Goal: Information Seeking & Learning: Check status

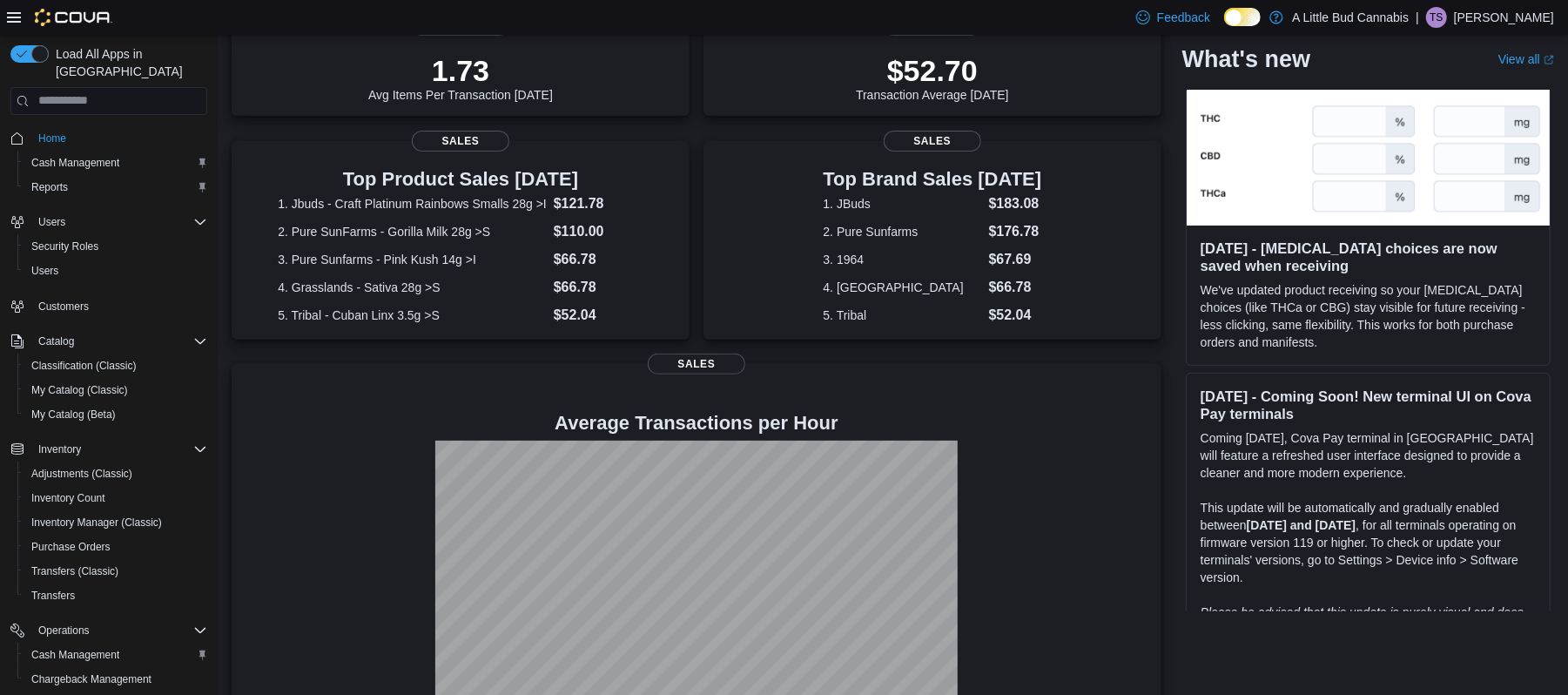
scroll to position [321, 0]
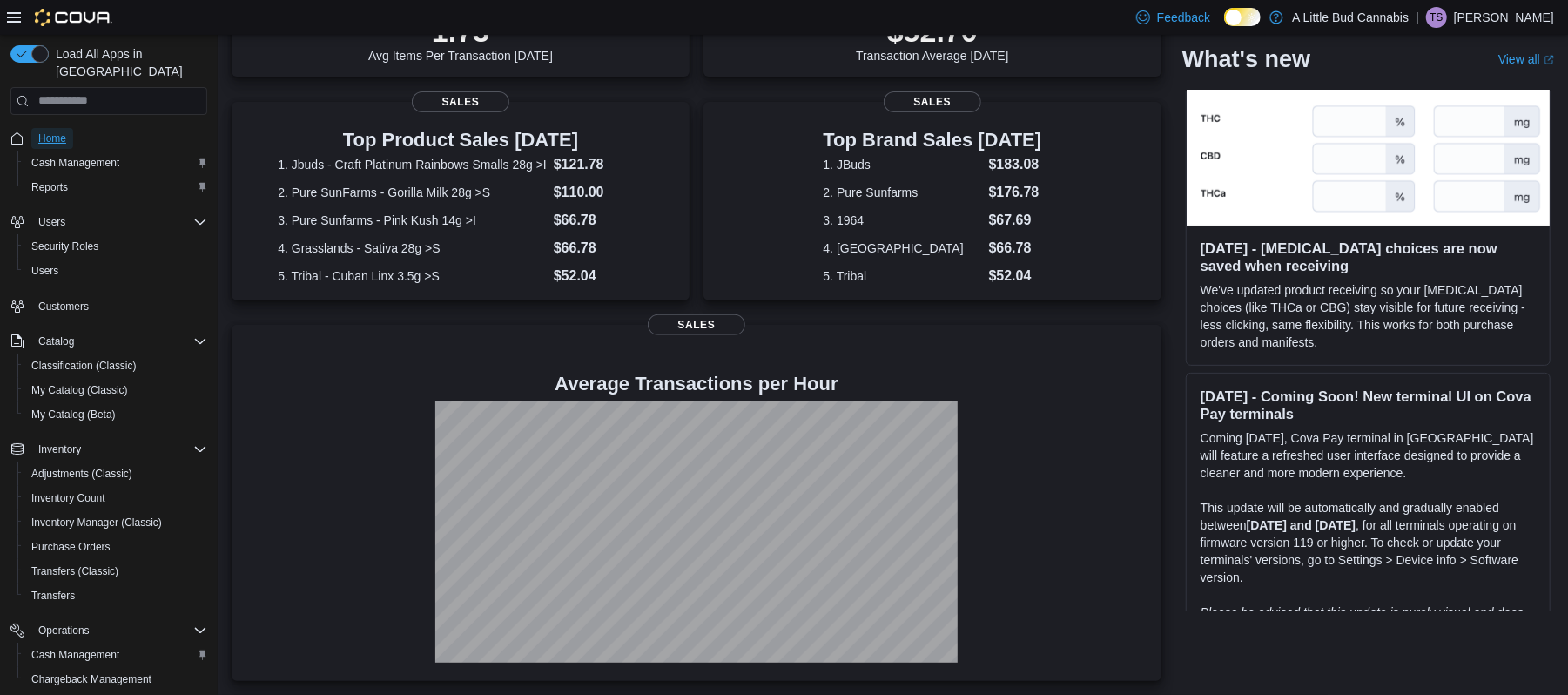
click at [66, 128] on link "Home" at bounding box center [53, 139] width 42 height 21
click at [108, 644] on span "Cash Management" at bounding box center [76, 655] width 88 height 21
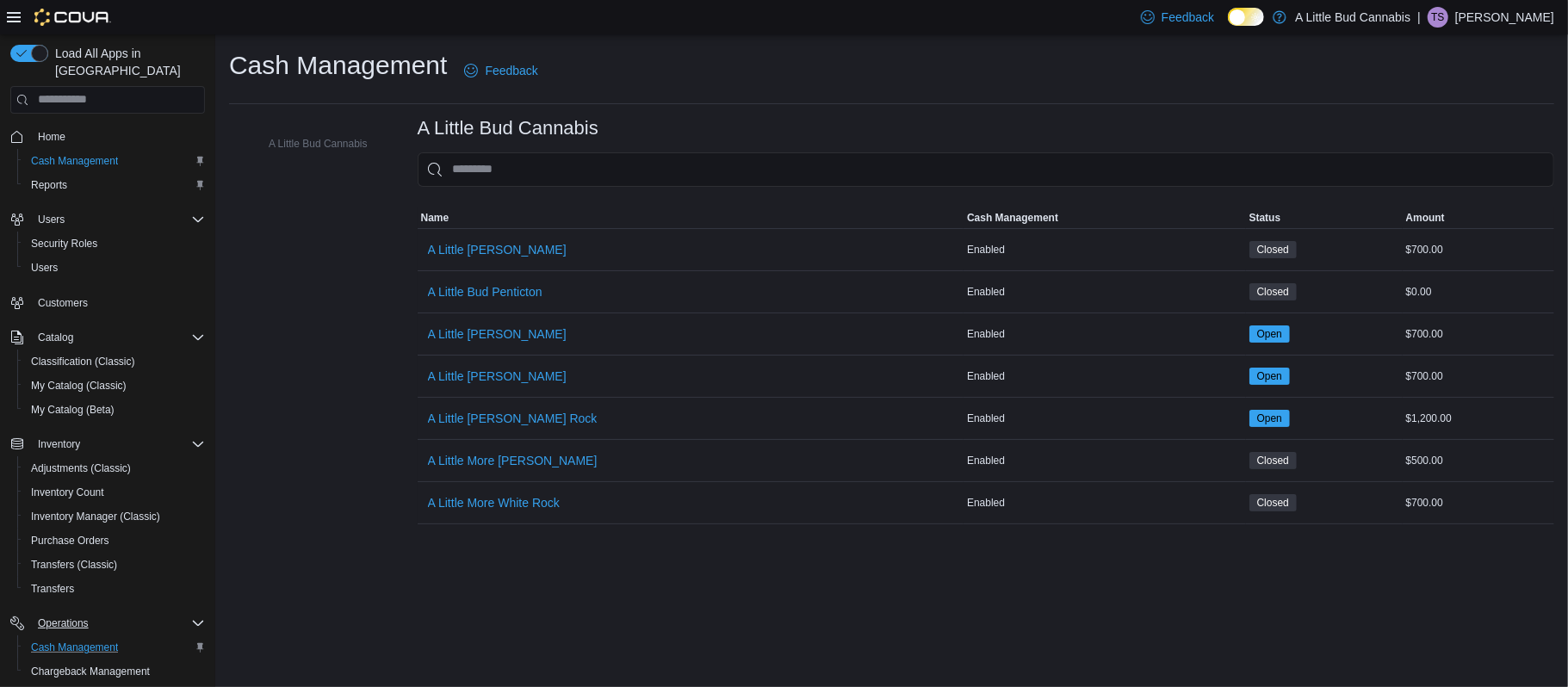
click at [193, 616] on icon "Complex example" at bounding box center [198, 623] width 14 height 14
click at [101, 482] on span "Inventory Count" at bounding box center [67, 492] width 73 height 21
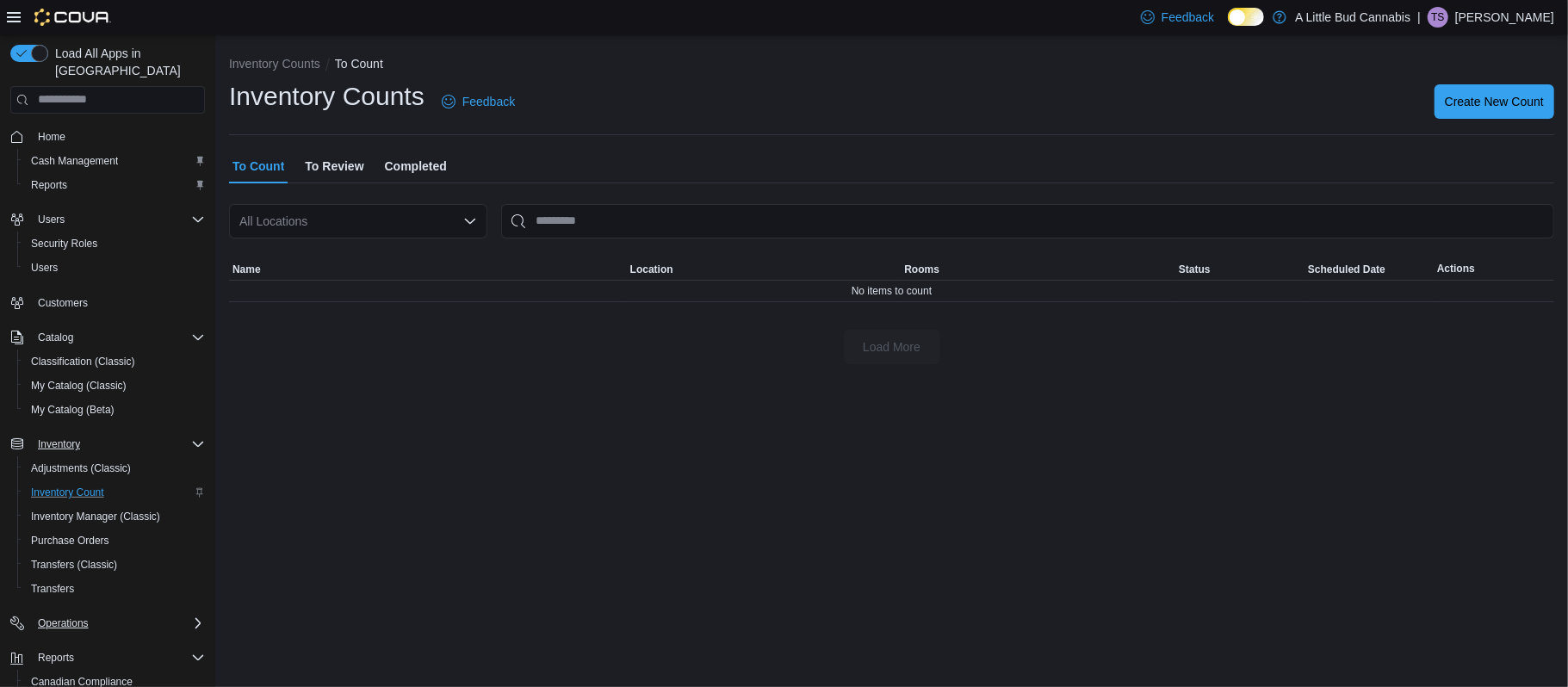
click at [97, 433] on div "Inventory" at bounding box center [118, 444] width 174 height 21
click at [63, 296] on span "Customers" at bounding box center [62, 303] width 50 height 14
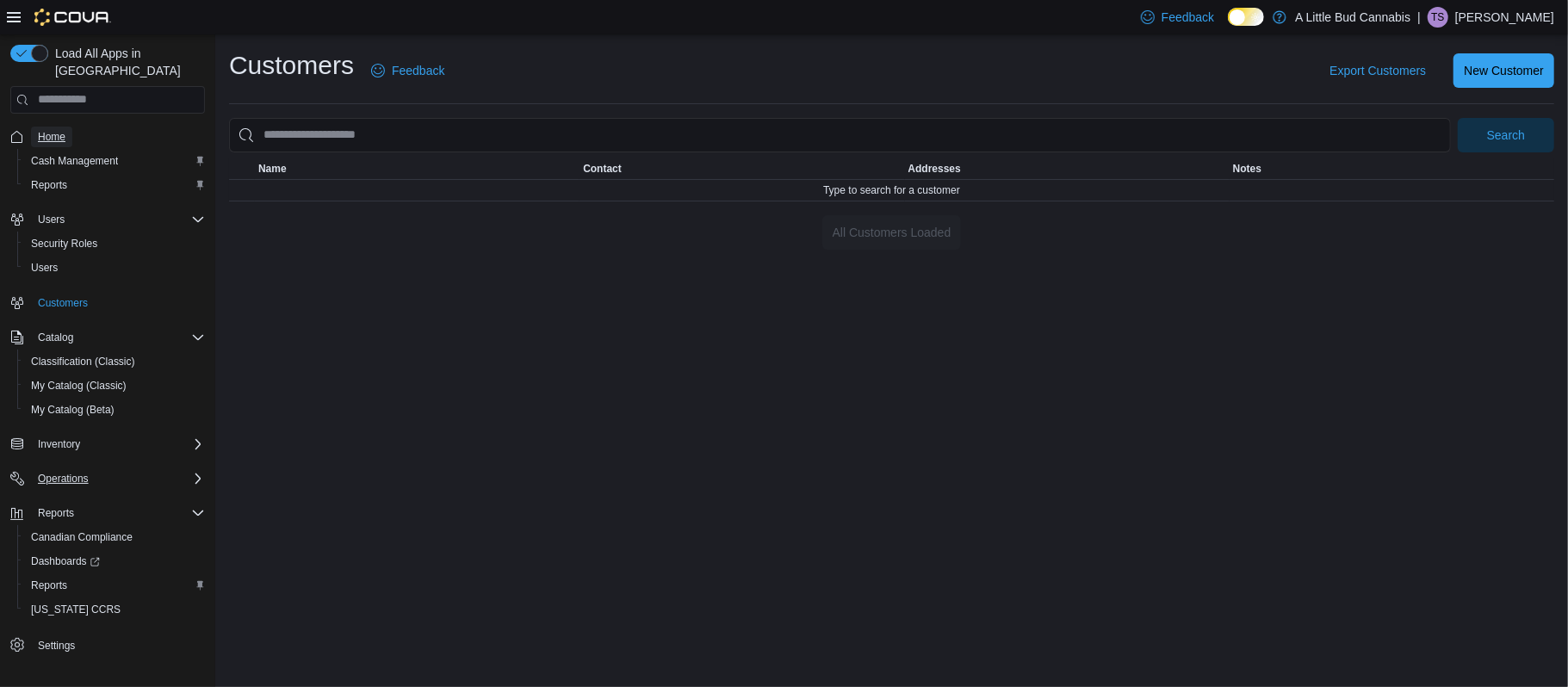
click at [63, 130] on span "Home" at bounding box center [51, 136] width 27 height 14
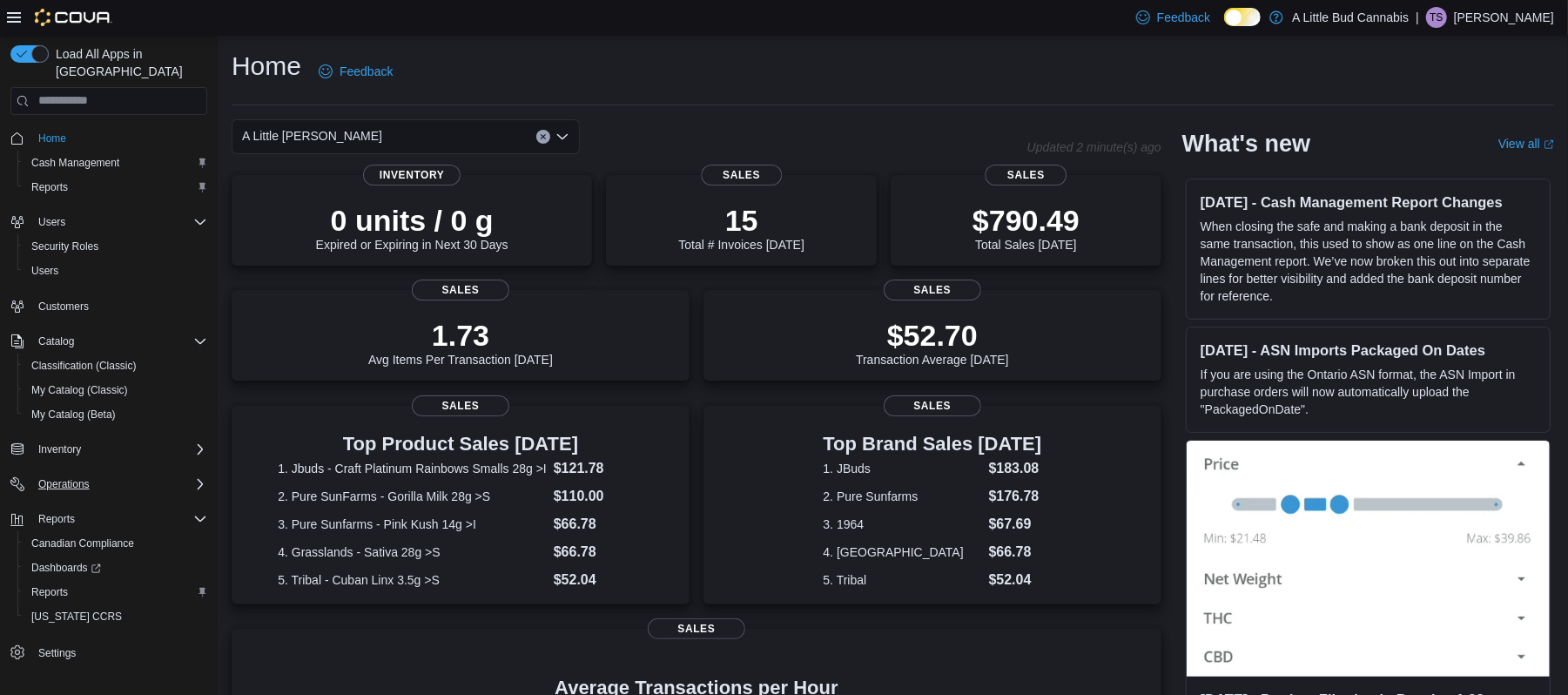
scroll to position [321, 0]
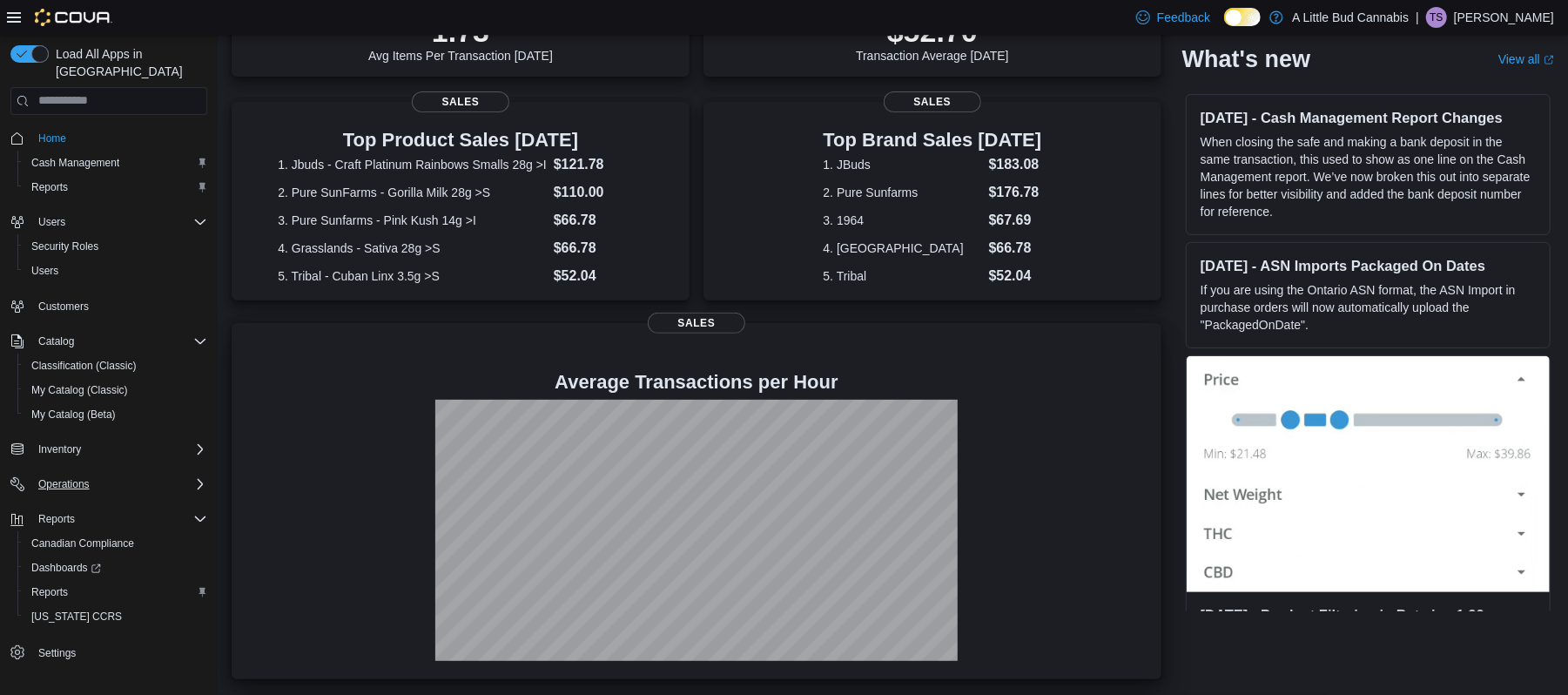
click at [706, 373] on h4 "Average Transactions per Hour" at bounding box center [696, 382] width 902 height 21
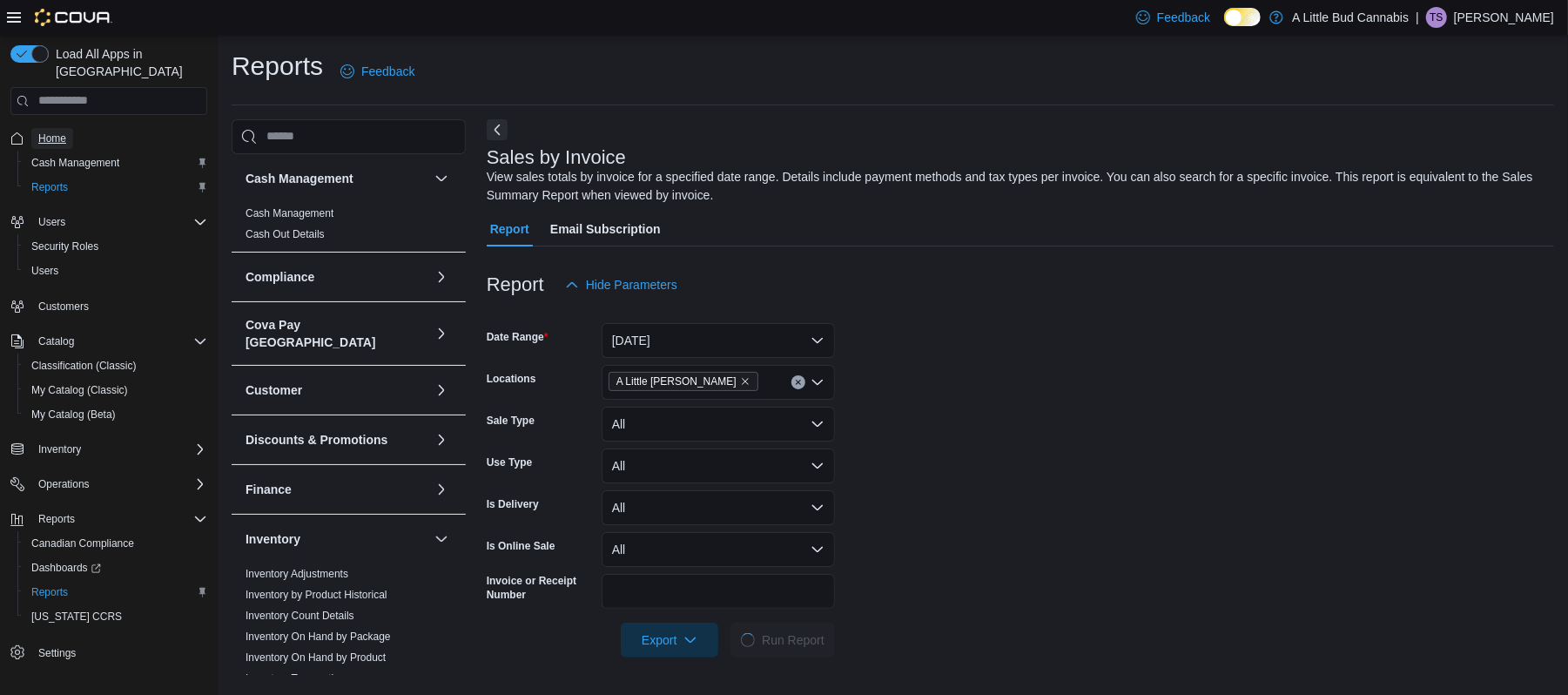
click at [50, 131] on span "Home" at bounding box center [52, 138] width 28 height 14
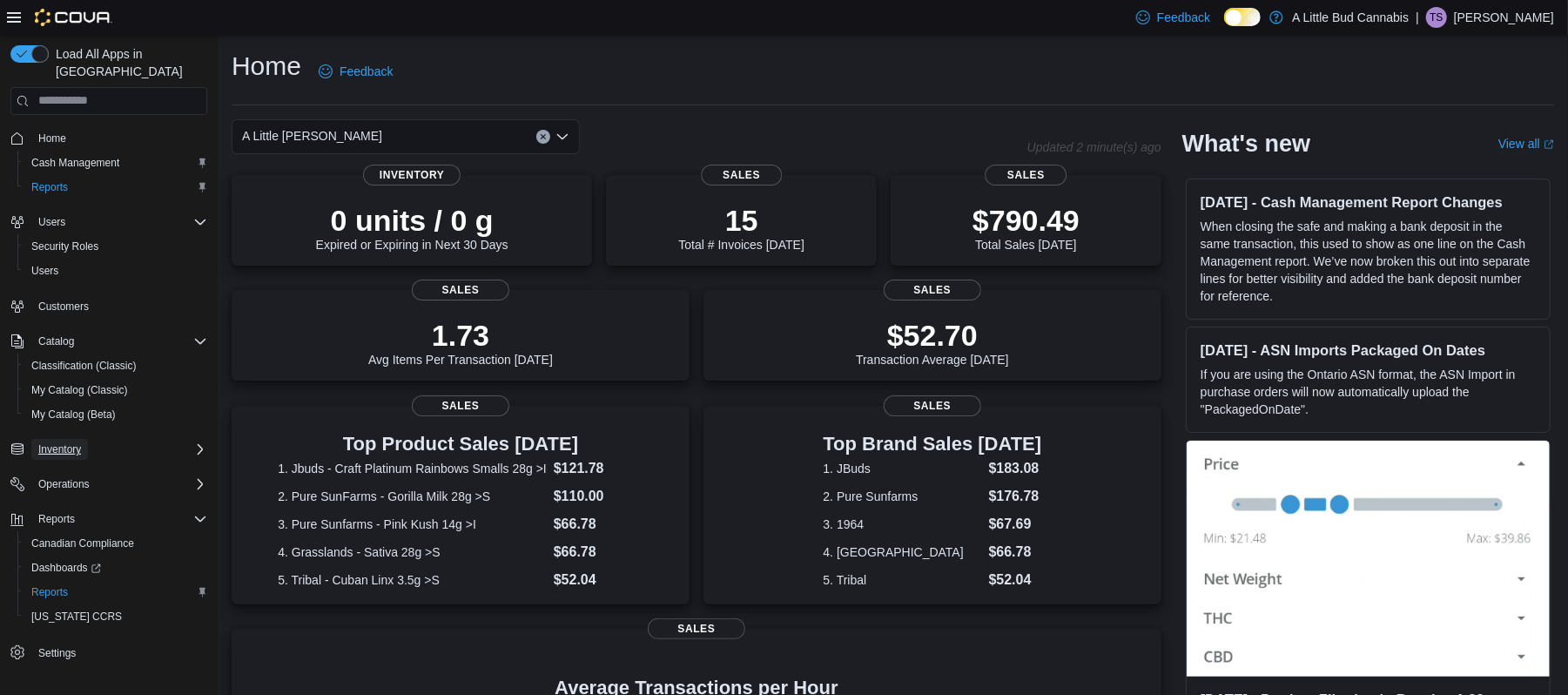
click at [77, 442] on span "Inventory" at bounding box center [59, 449] width 43 height 14
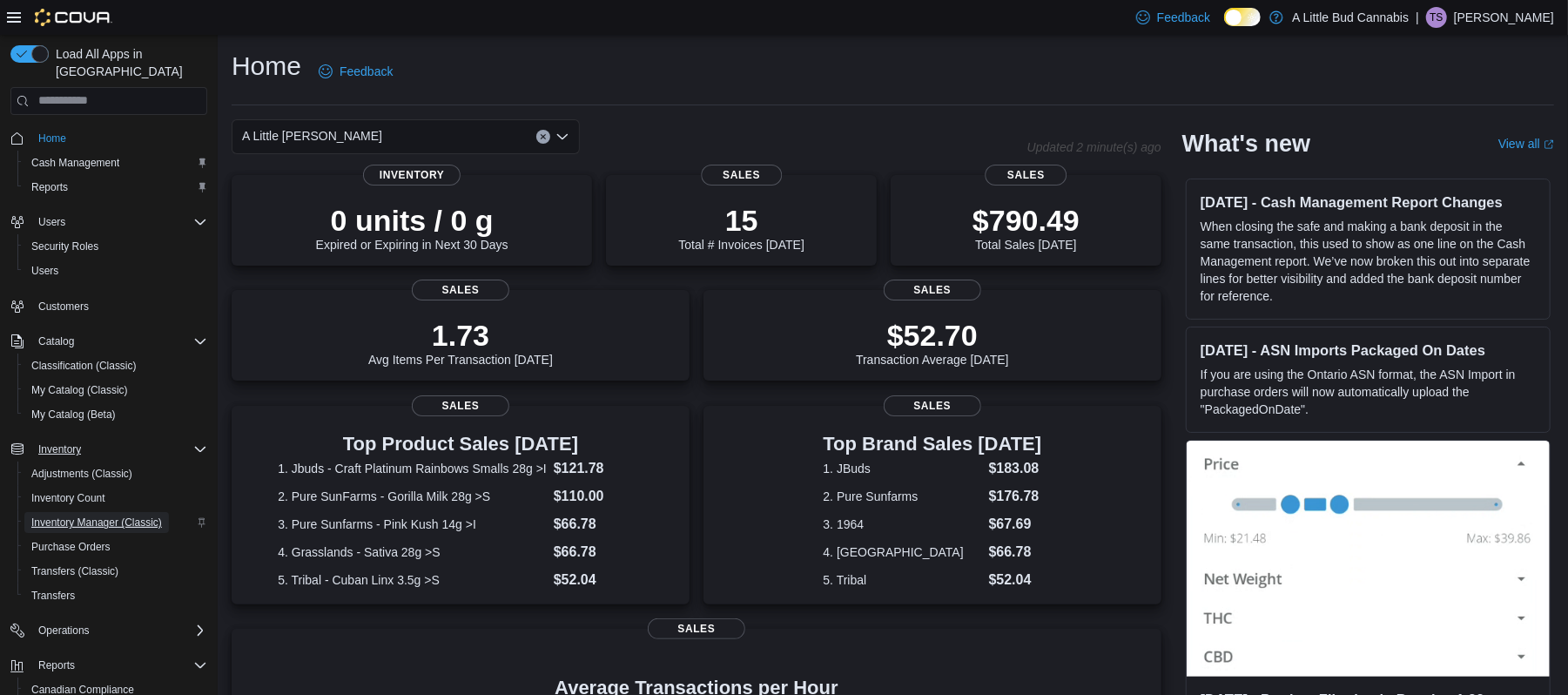
click at [123, 512] on span "Inventory Manager (Classic)" at bounding box center [97, 523] width 130 height 21
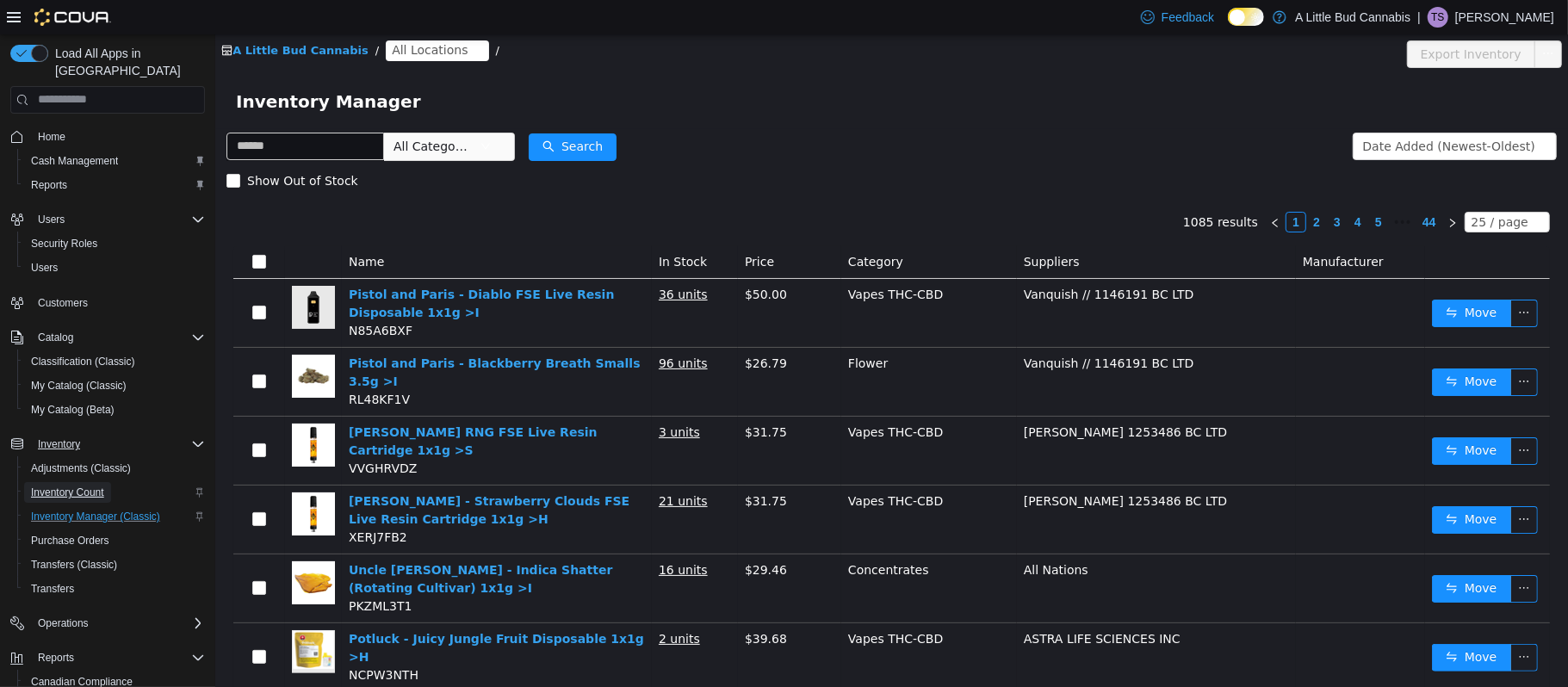
click at [86, 482] on span "Inventory Count" at bounding box center [67, 492] width 73 height 21
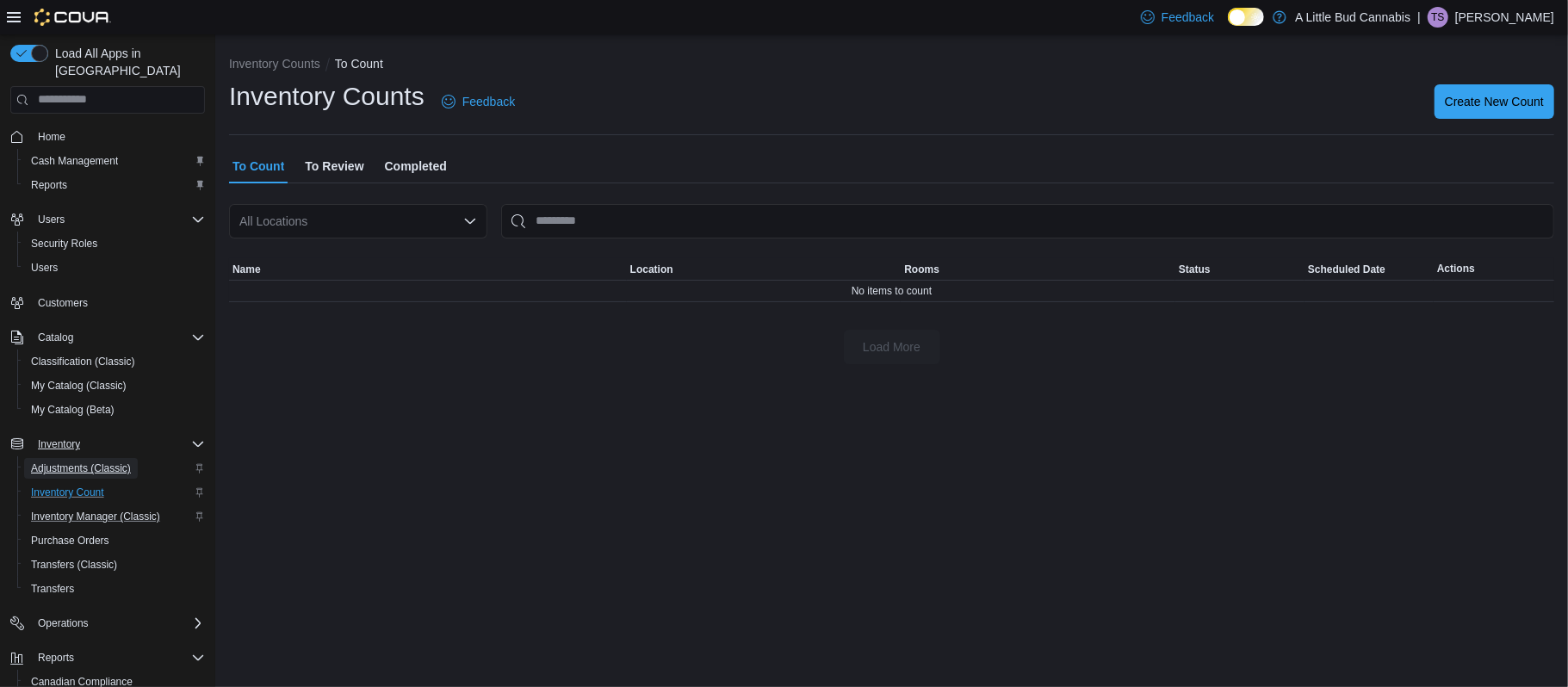
click at [86, 461] on span "Adjustments (Classic)" at bounding box center [81, 467] width 100 height 14
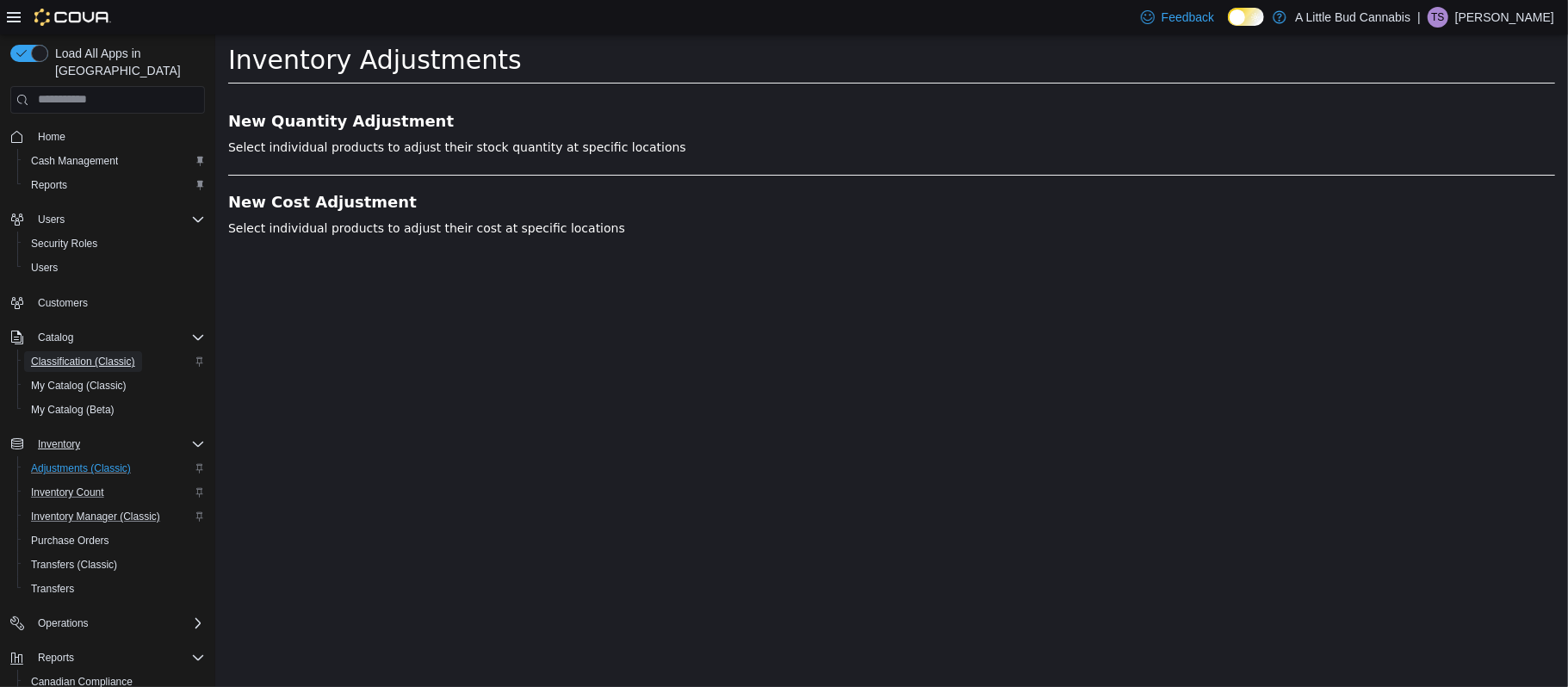
click at [84, 355] on span "Classification (Classic)" at bounding box center [83, 361] width 104 height 14
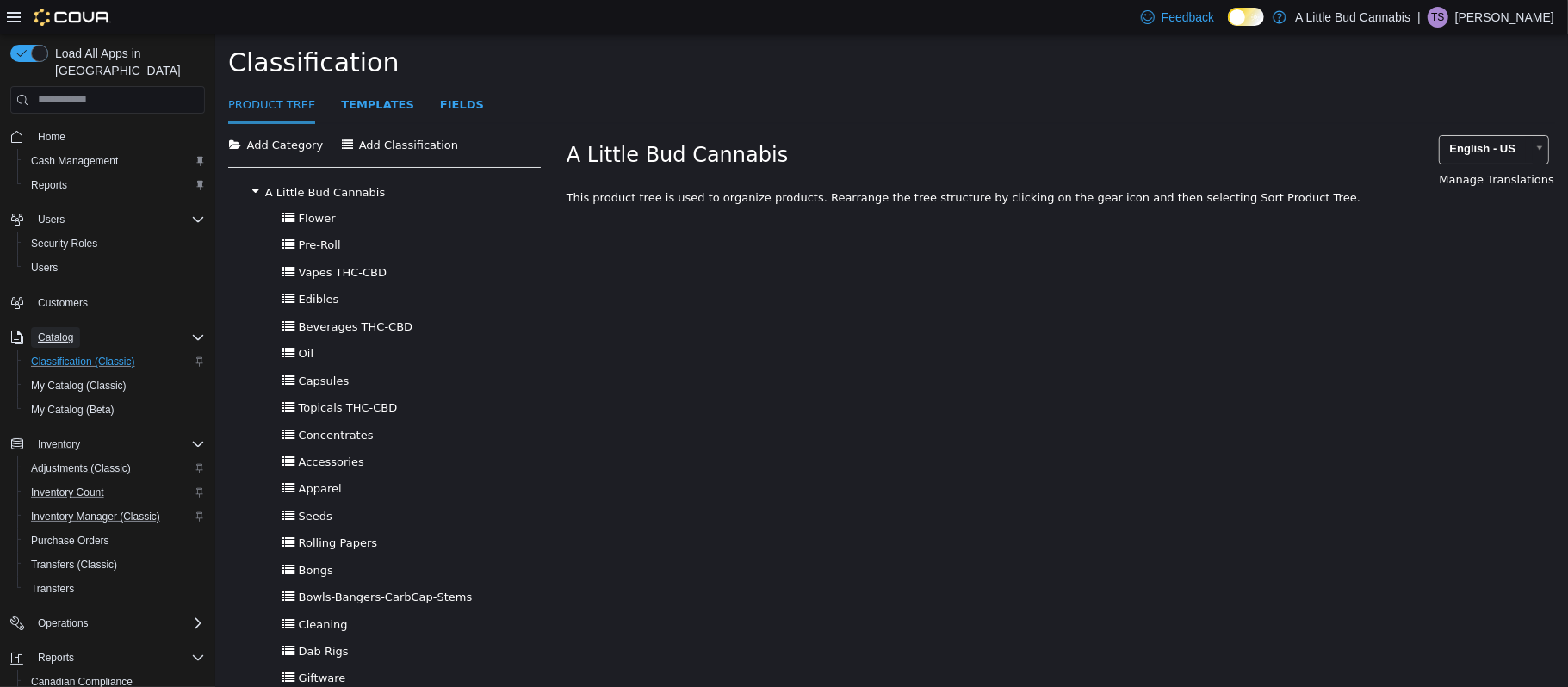
click at [43, 330] on span "Catalog" at bounding box center [55, 337] width 35 height 14
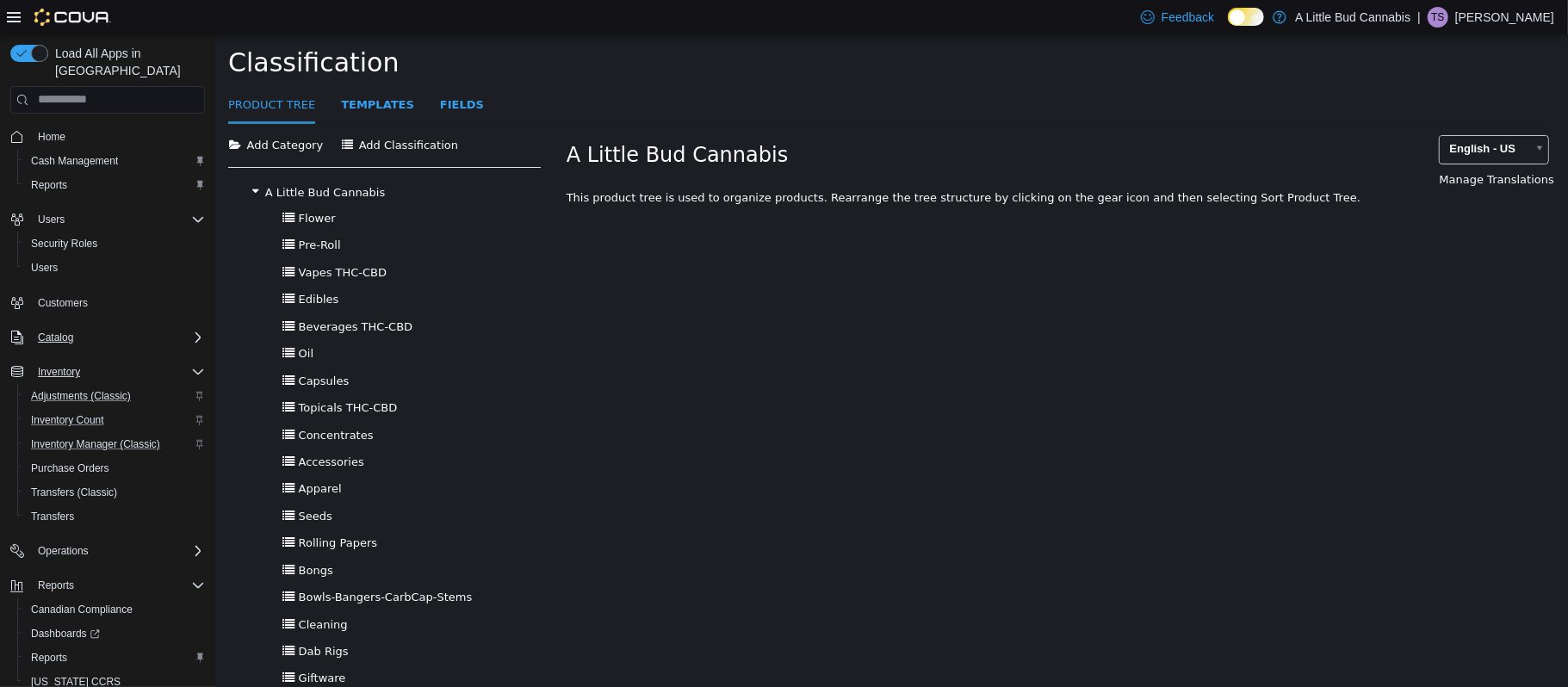
click at [78, 287] on div "Customers" at bounding box center [108, 303] width 195 height 32
click at [78, 296] on span "Customers" at bounding box center [62, 303] width 50 height 14
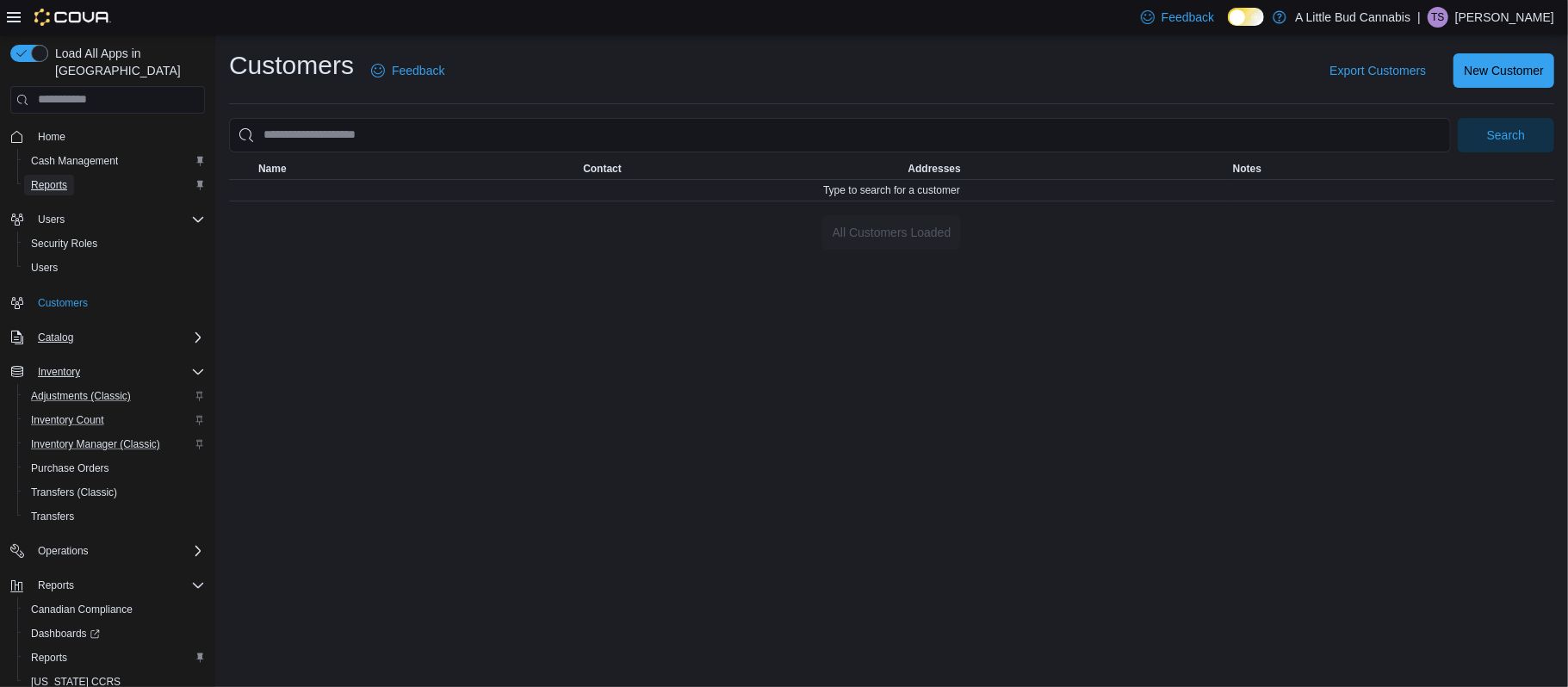
click at [61, 178] on span "Reports" at bounding box center [49, 185] width 36 height 14
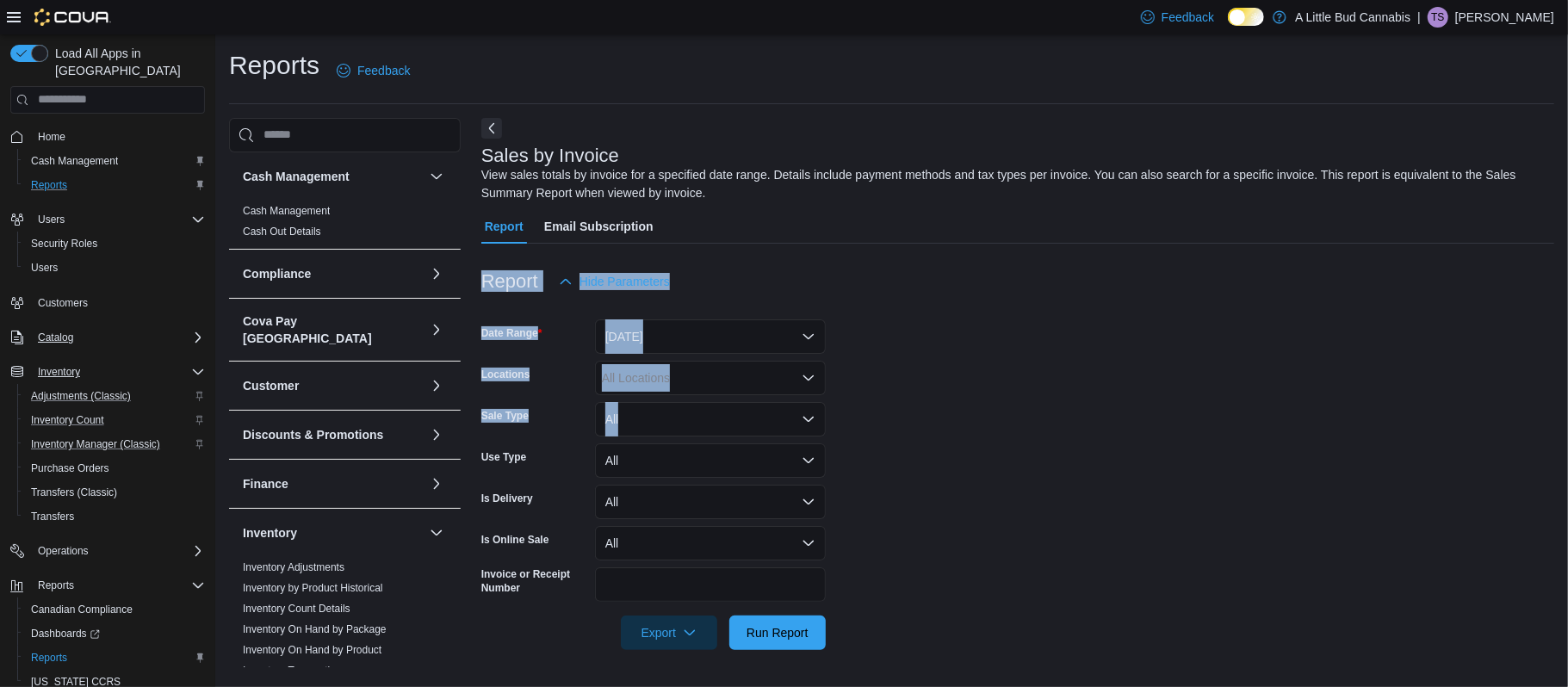
drag, startPoint x: 1567, startPoint y: 217, endPoint x: 1550, endPoint y: 420, distance: 203.7
click at [1550, 420] on div "Reports Feedback Cash Management Cash Management Cash Out Details Compliance OC…" at bounding box center [891, 359] width 1353 height 650
click at [782, 322] on button "[DATE]" at bounding box center [710, 336] width 231 height 34
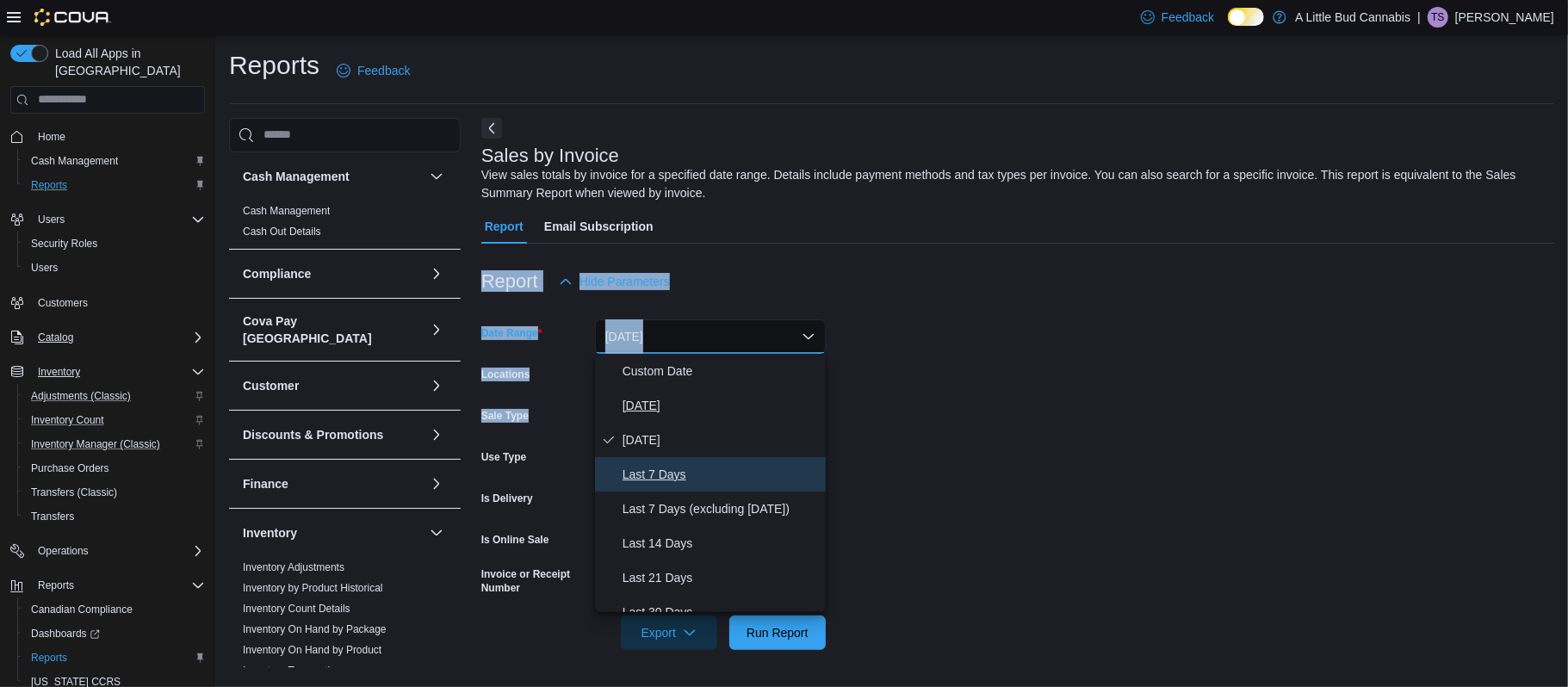
drag, startPoint x: 637, startPoint y: 466, endPoint x: 668, endPoint y: 403, distance: 70.2
click at [668, 403] on div "Custom Date Today Yesterday Last 7 Days Last 7 Days (excluding today) Last 14 D…" at bounding box center [710, 483] width 231 height 258
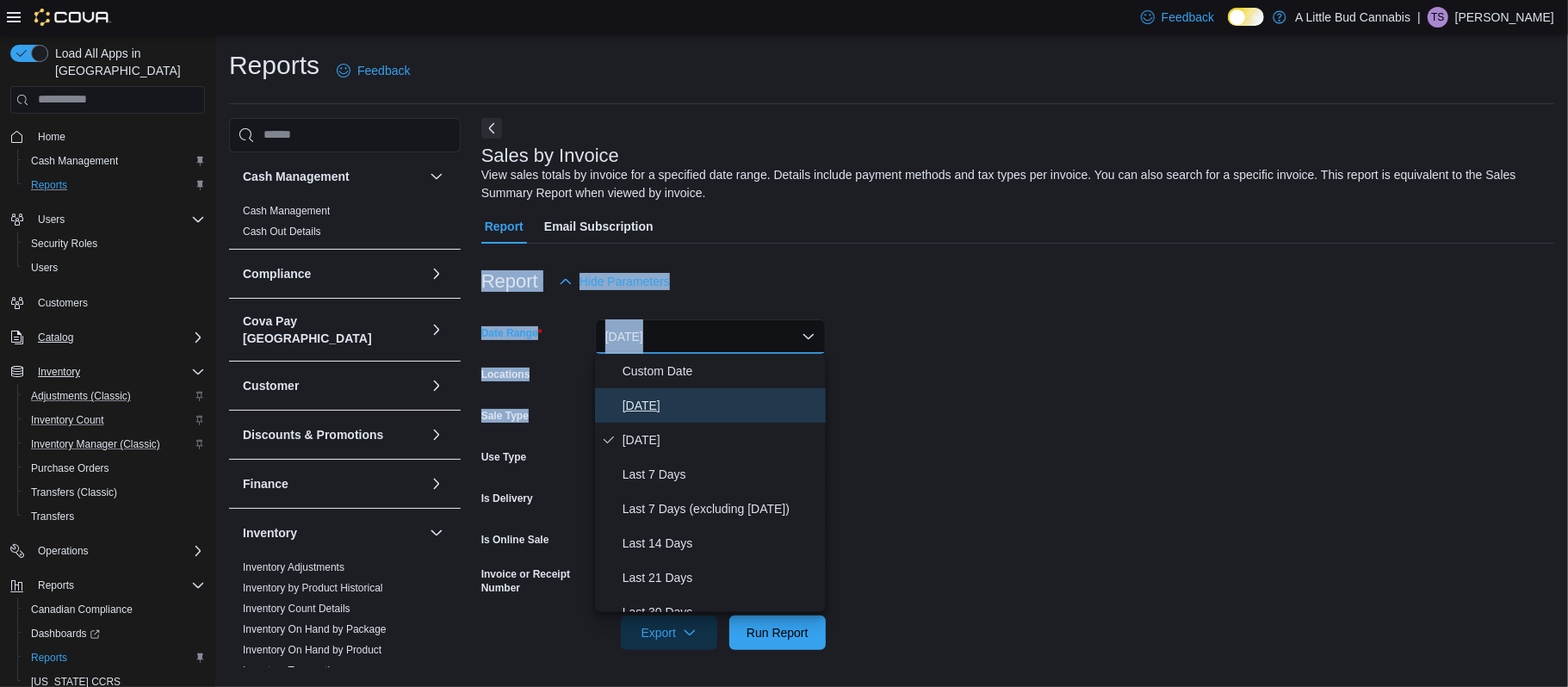
click at [668, 403] on span "[DATE]" at bounding box center [721, 405] width 196 height 21
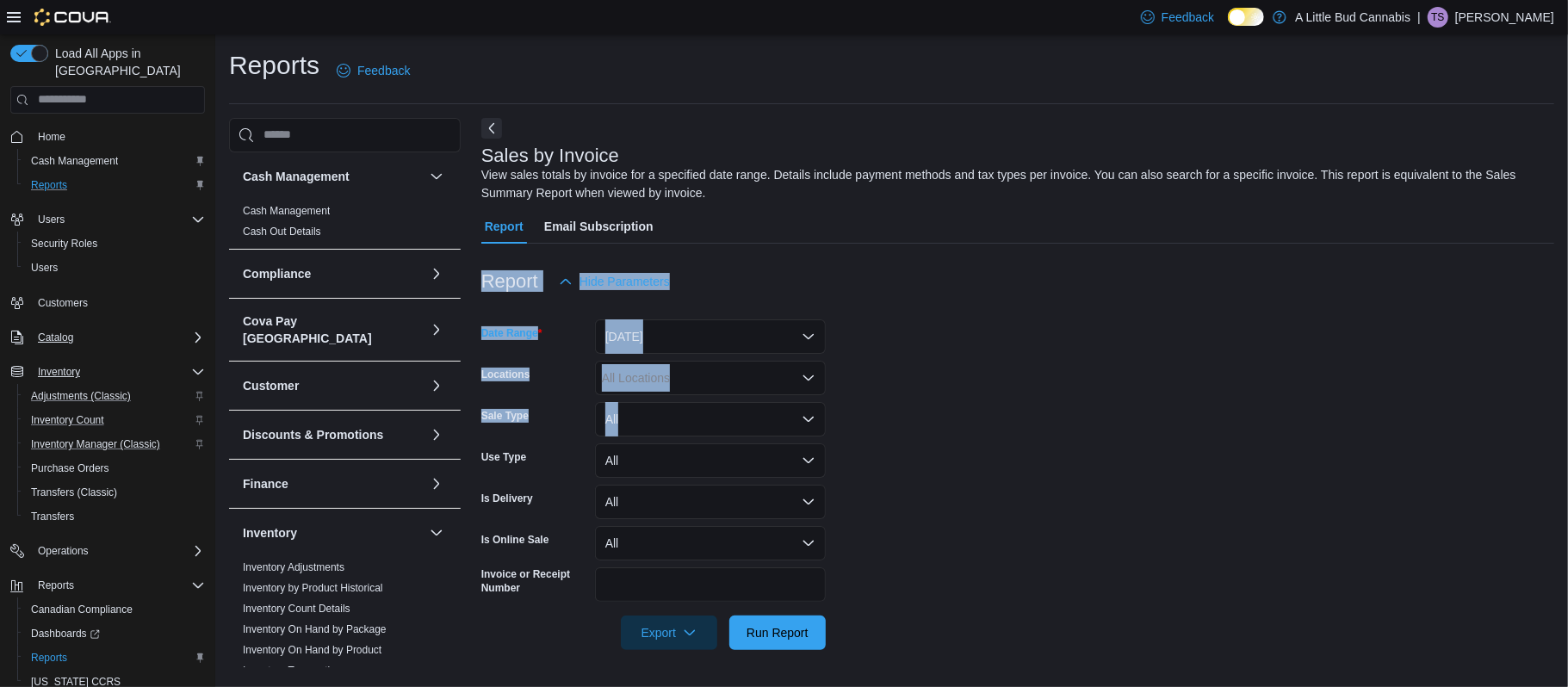
click at [740, 383] on div "All Locations" at bounding box center [710, 378] width 231 height 34
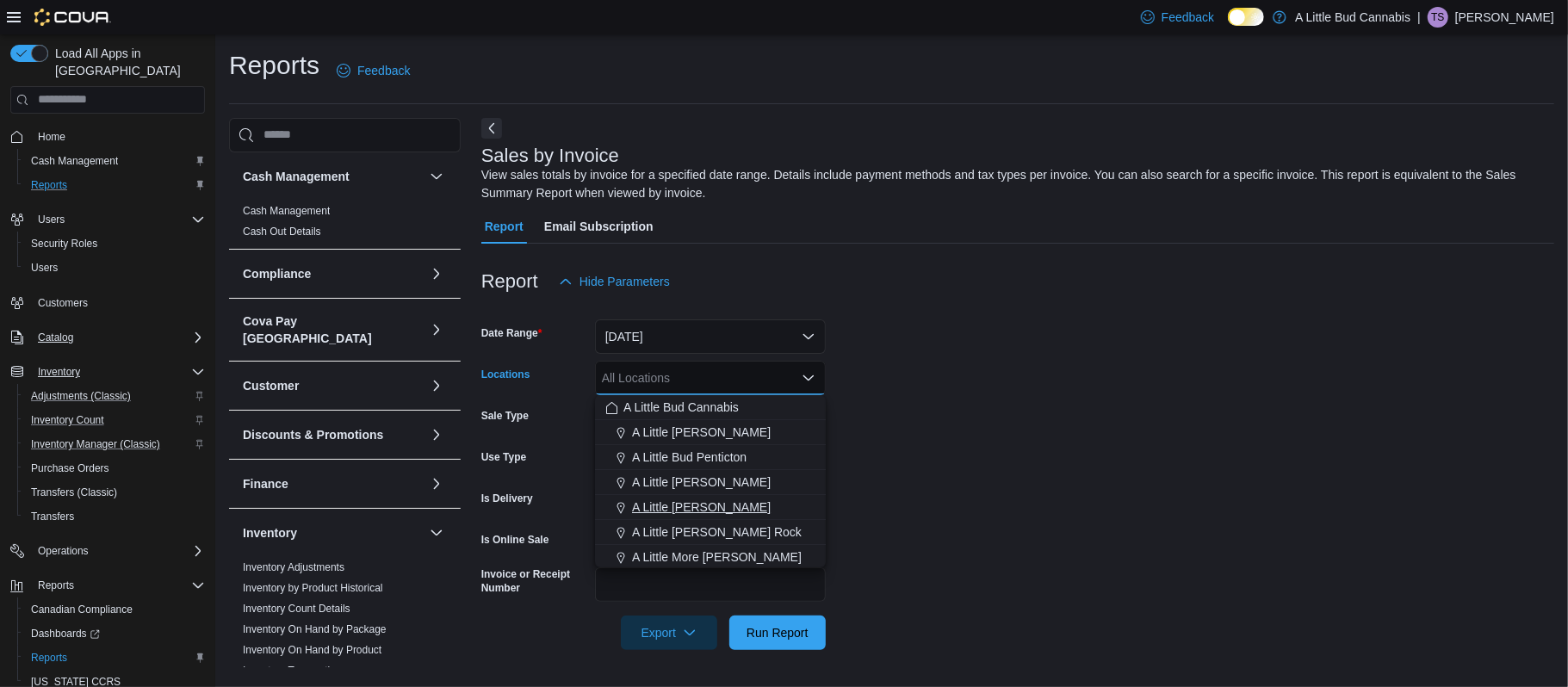
click at [752, 496] on button "A Little [PERSON_NAME]" at bounding box center [710, 507] width 231 height 25
click at [997, 484] on form "Date Range Today Locations A Little Bud Whistler Combo box. Selected. A Little …" at bounding box center [1017, 474] width 1073 height 351
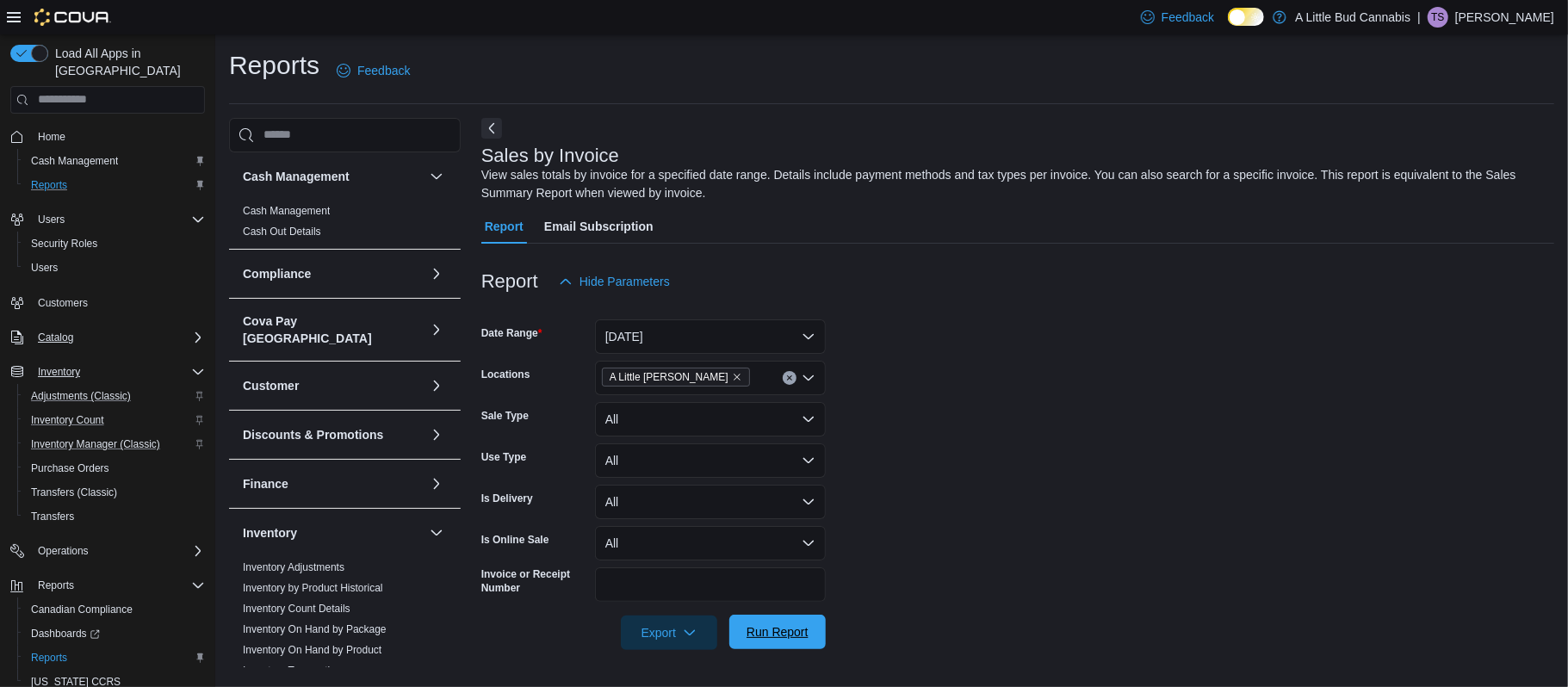
click at [784, 635] on span "Run Report" at bounding box center [777, 631] width 62 height 17
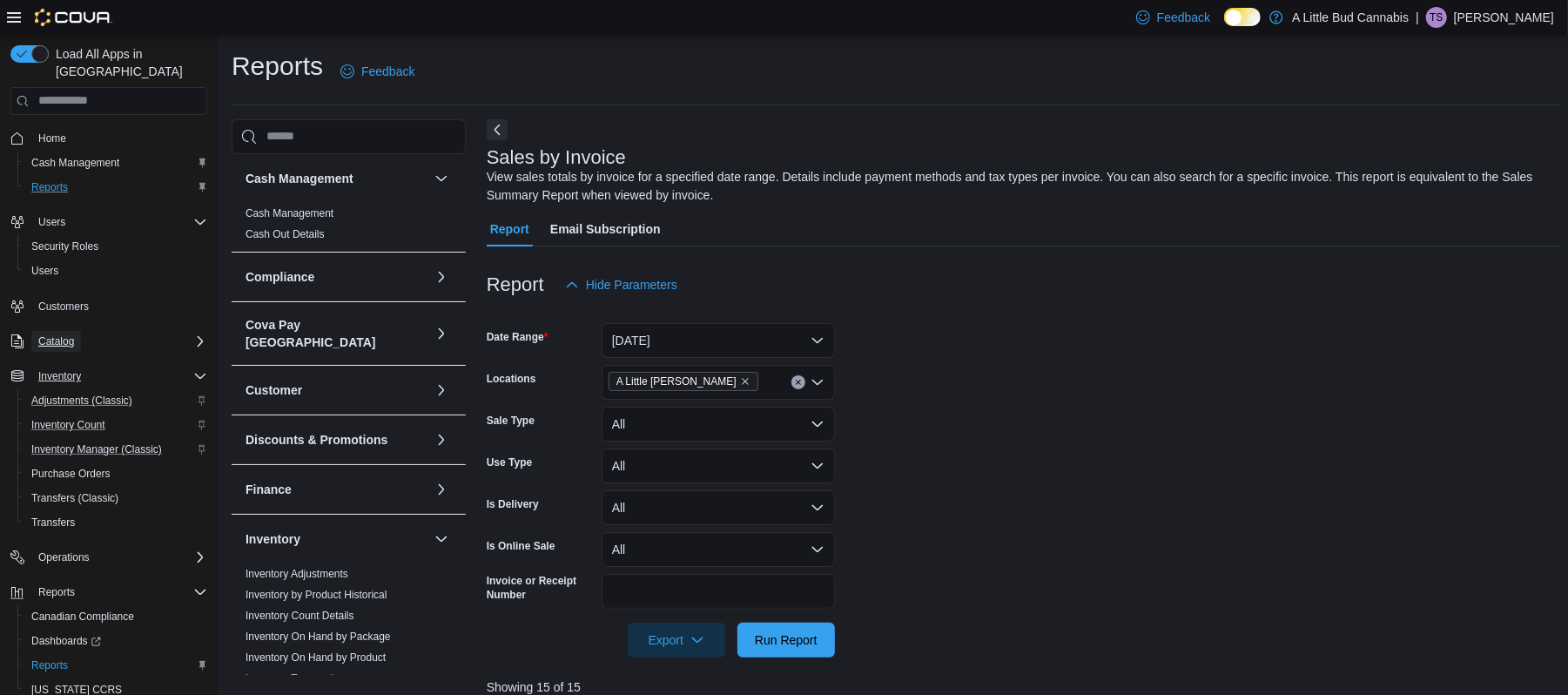
click at [77, 331] on button "Catalog" at bounding box center [56, 342] width 50 height 21
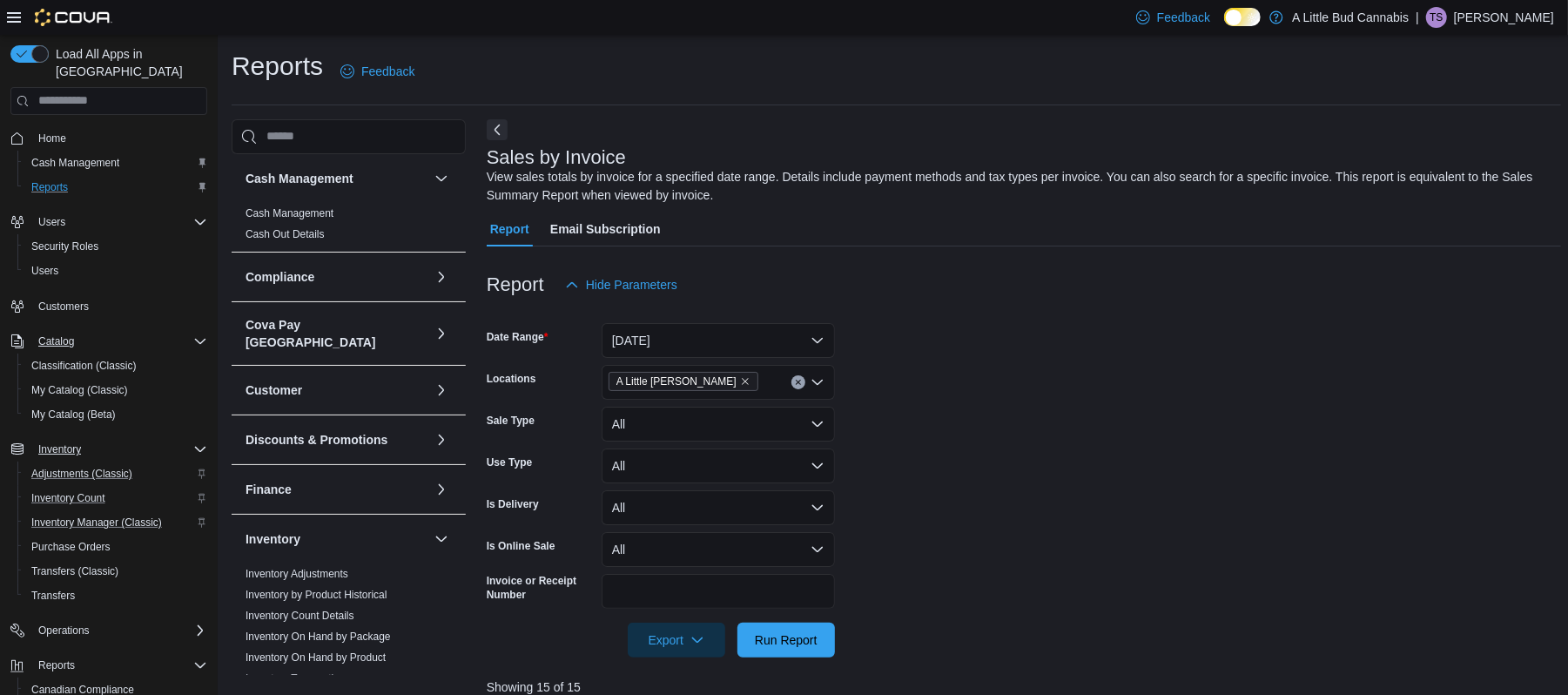
click at [151, 325] on div "Catalog Classification (Classic) My Catalog (Classic) My Catalog (Beta)" at bounding box center [109, 377] width 197 height 104
click at [162, 331] on div "Catalog" at bounding box center [120, 342] width 176 height 21
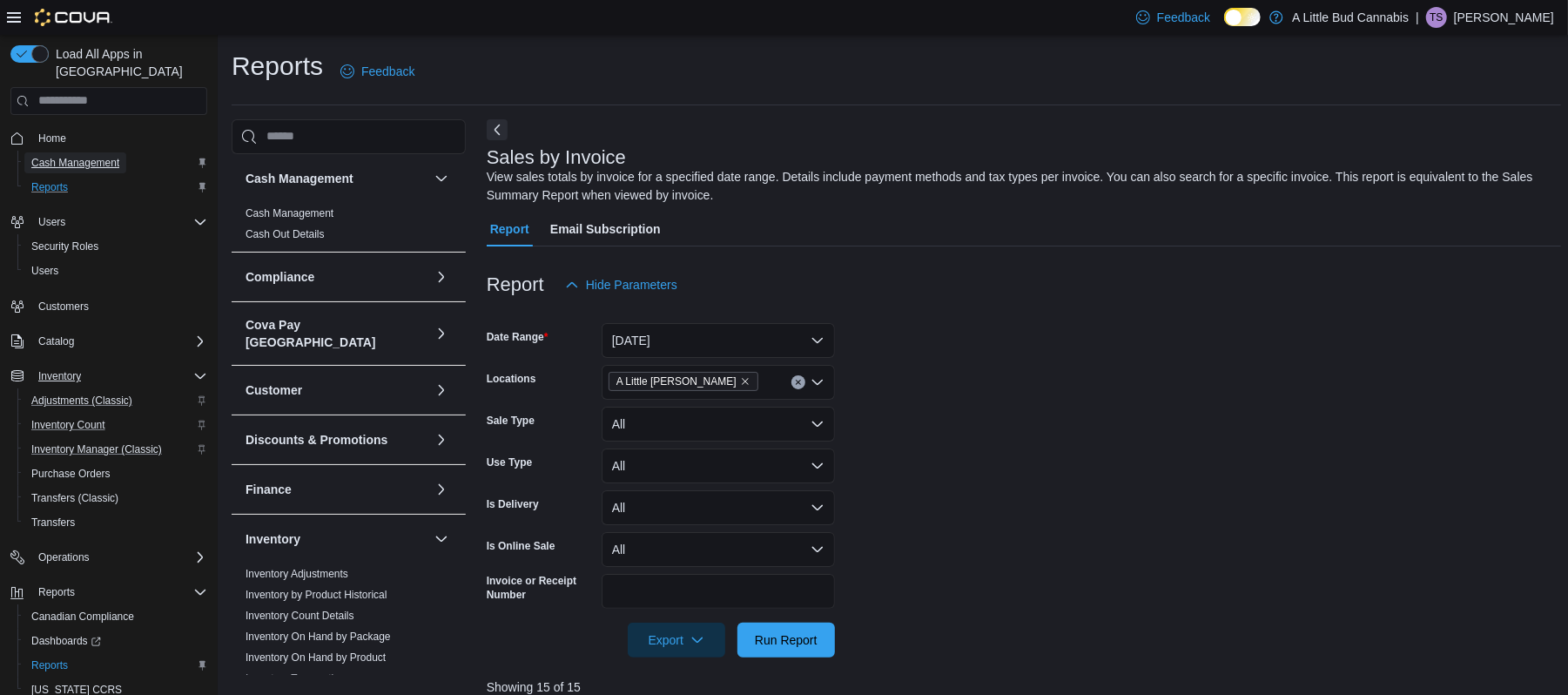
click at [83, 156] on span "Cash Management" at bounding box center [76, 163] width 88 height 14
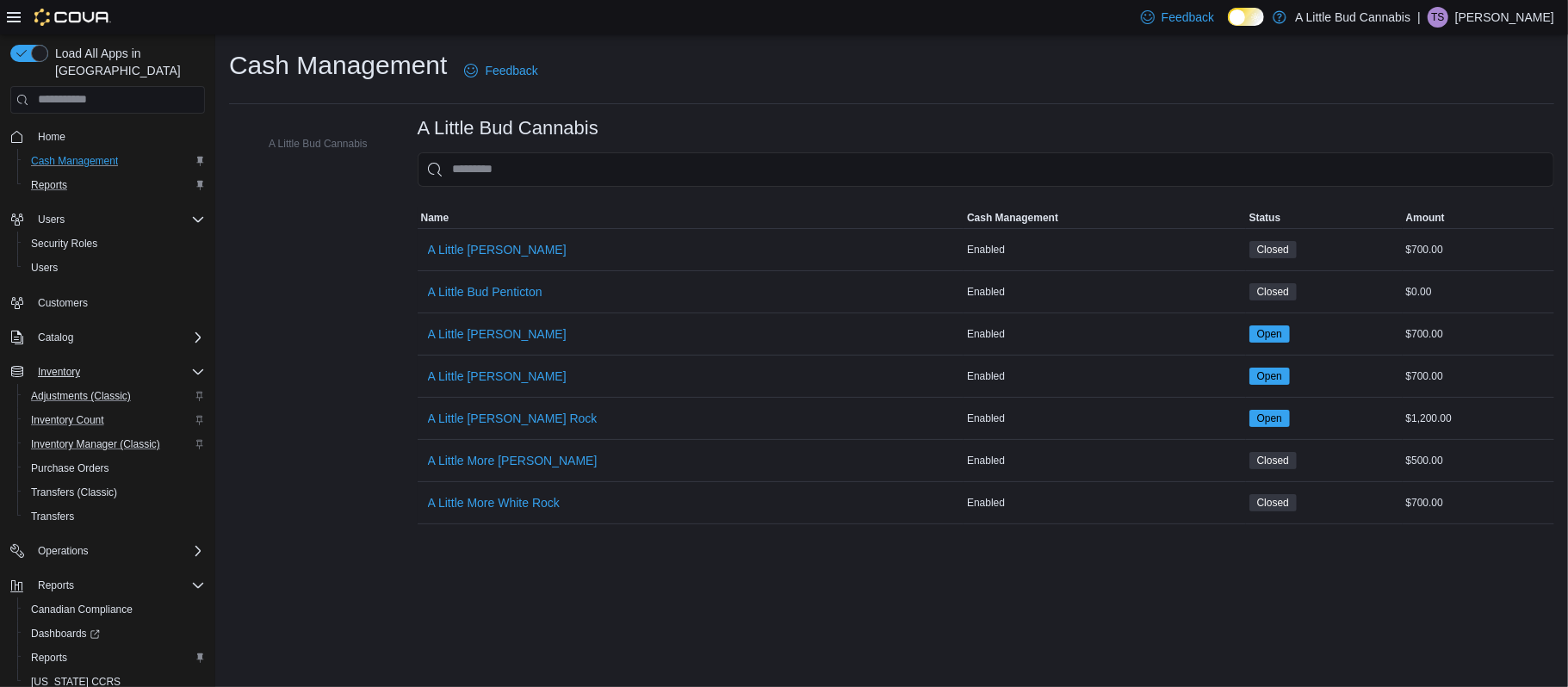
click at [21, 17] on div at bounding box center [59, 17] width 104 height 17
click at [9, 15] on icon at bounding box center [13, 17] width 14 height 14
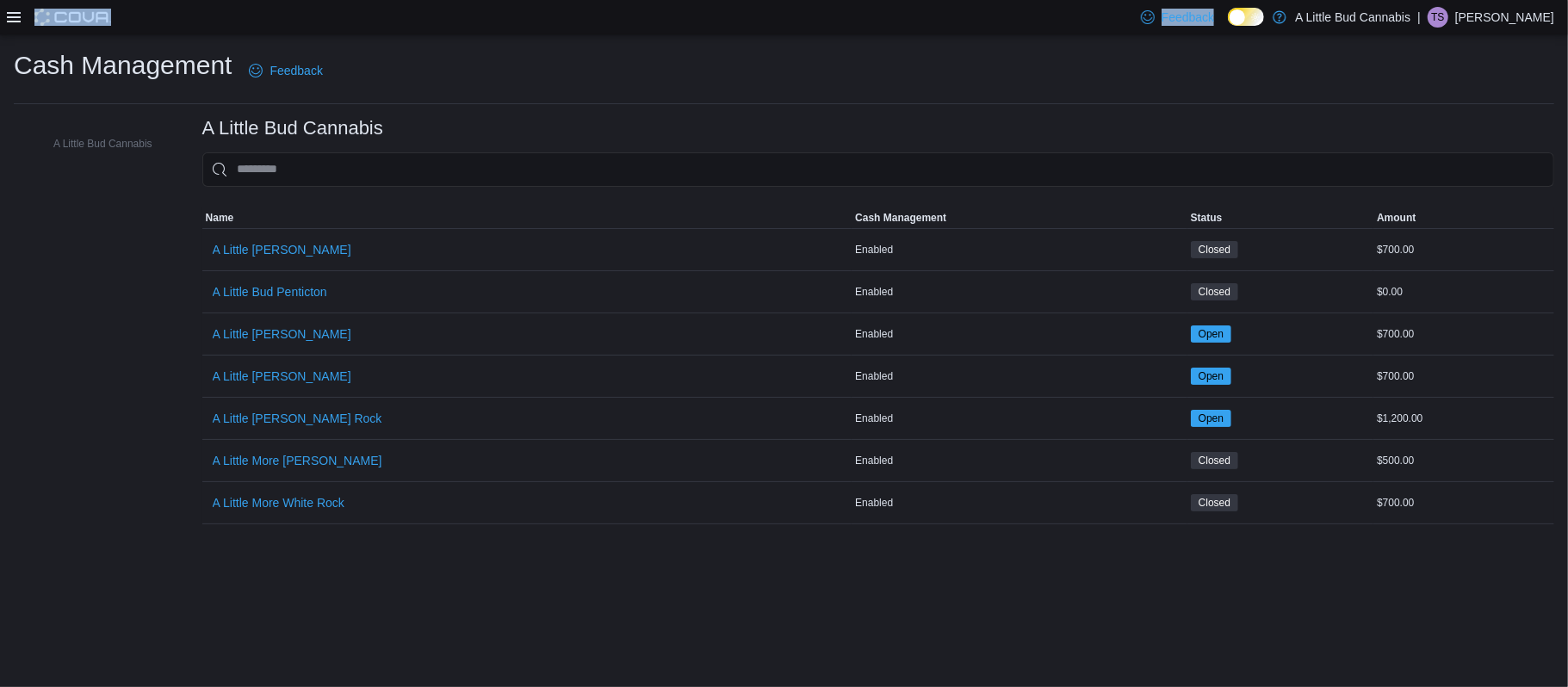
click at [9, 15] on icon at bounding box center [13, 17] width 14 height 14
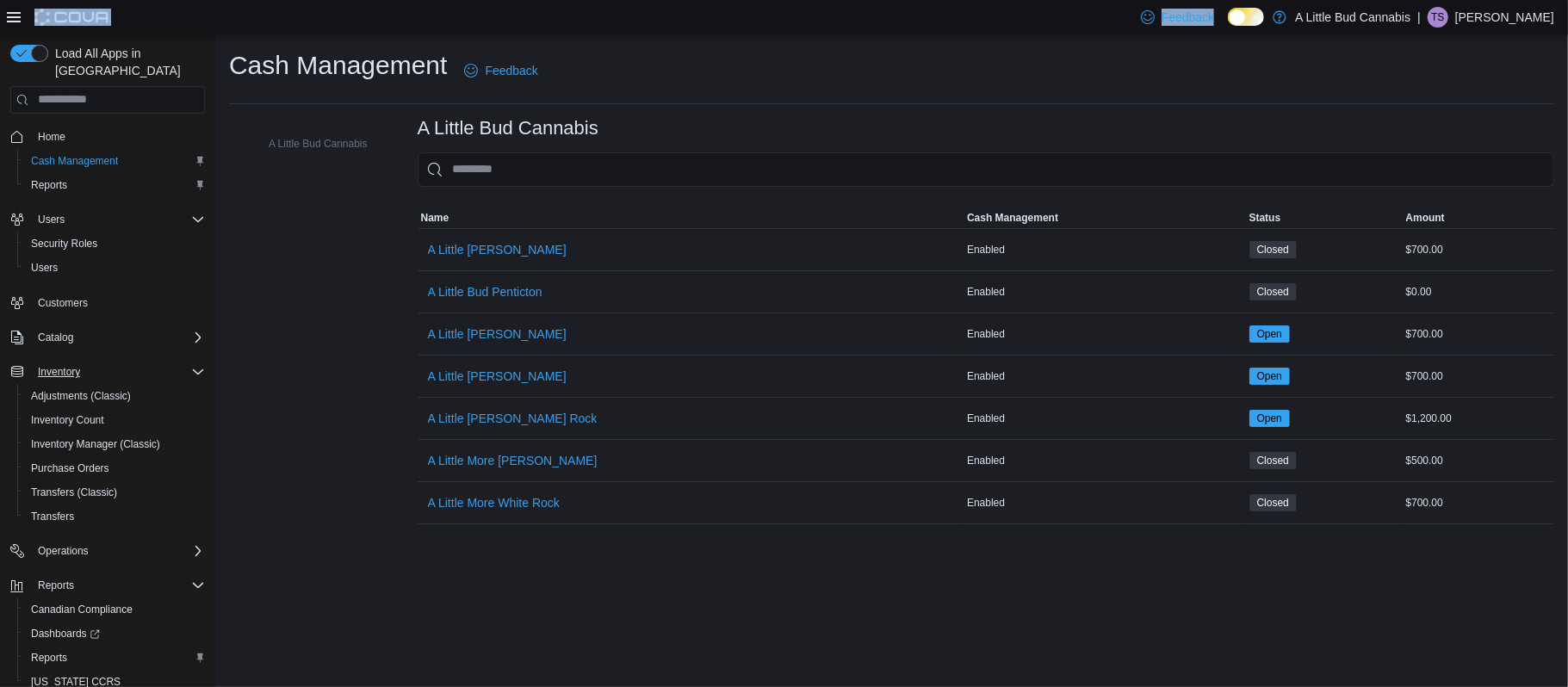
click at [97, 366] on button "Inventory" at bounding box center [108, 371] width 208 height 24
click at [72, 126] on span "Home" at bounding box center [118, 136] width 174 height 22
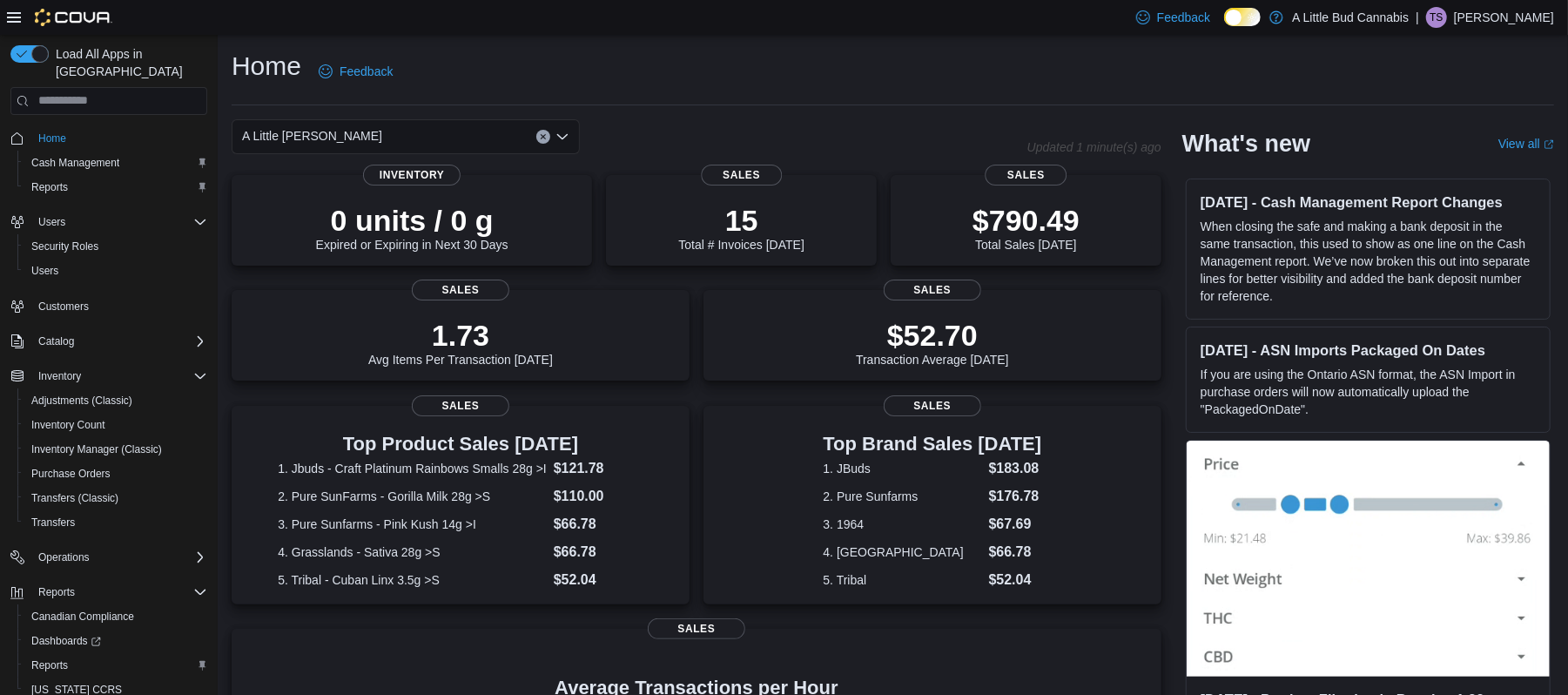
click at [474, 141] on div "A Little [PERSON_NAME]" at bounding box center [406, 137] width 348 height 34
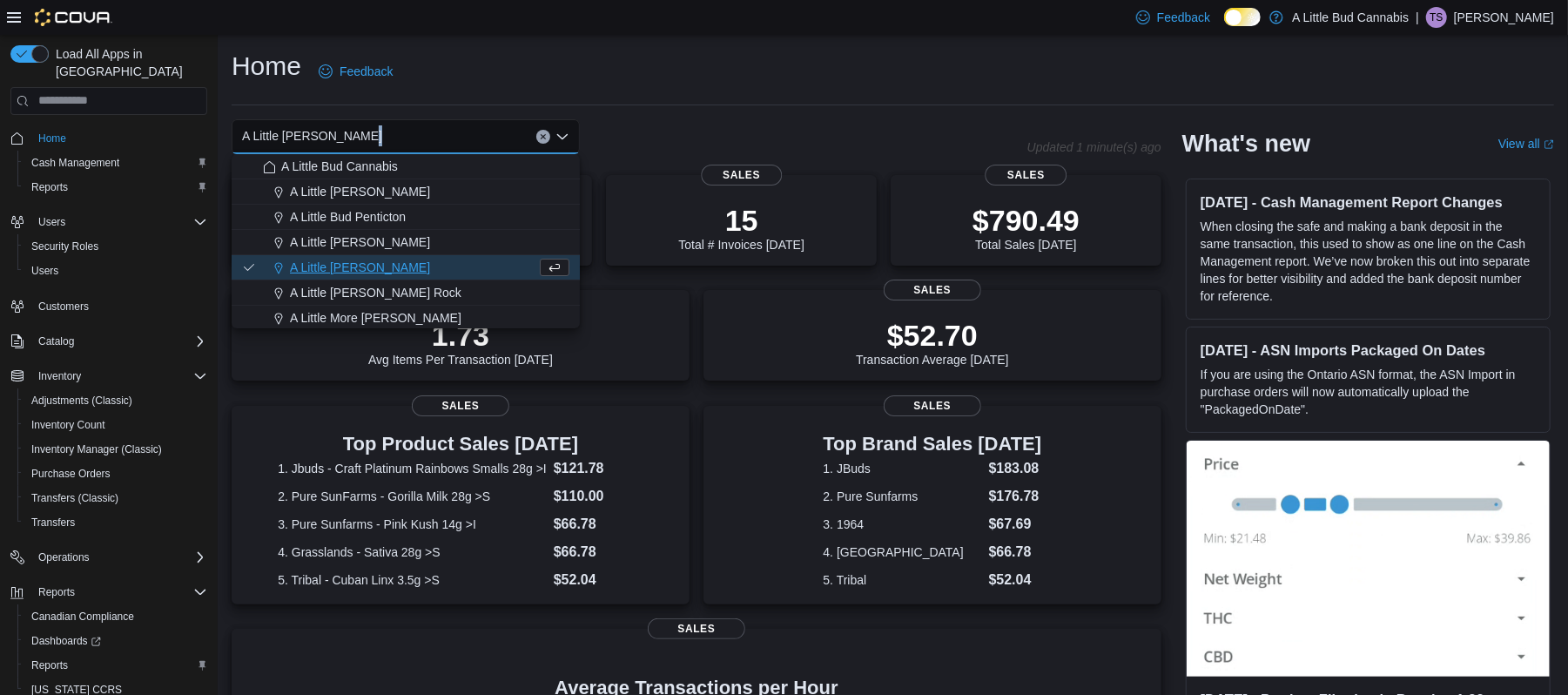
click at [474, 141] on div "A Little Bud Whistler Combo box. Selected. A Little Bud Whistler. Press Backspa…" at bounding box center [406, 137] width 348 height 34
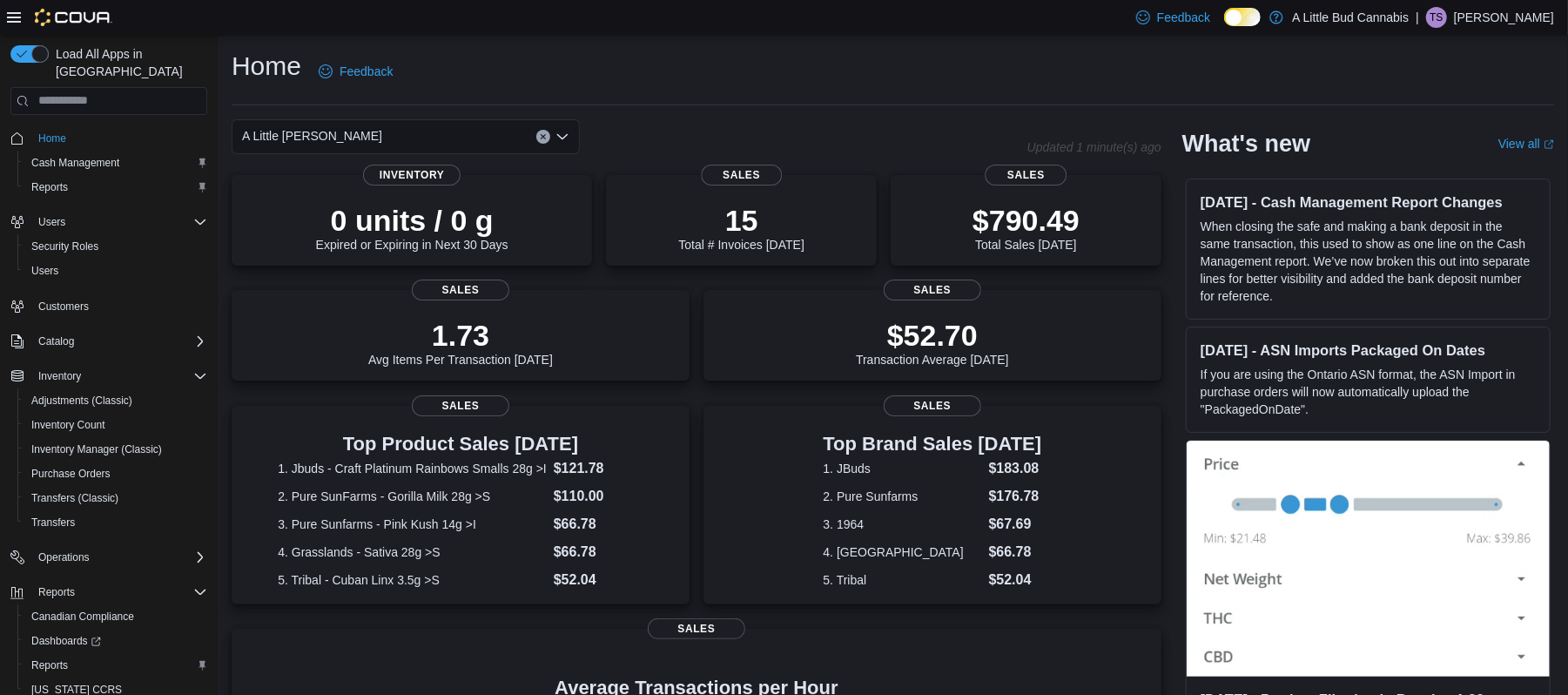
click at [659, 101] on div "Home Feedback" at bounding box center [893, 77] width 1323 height 56
click at [707, 638] on span "Sales" at bounding box center [697, 627] width 98 height 21
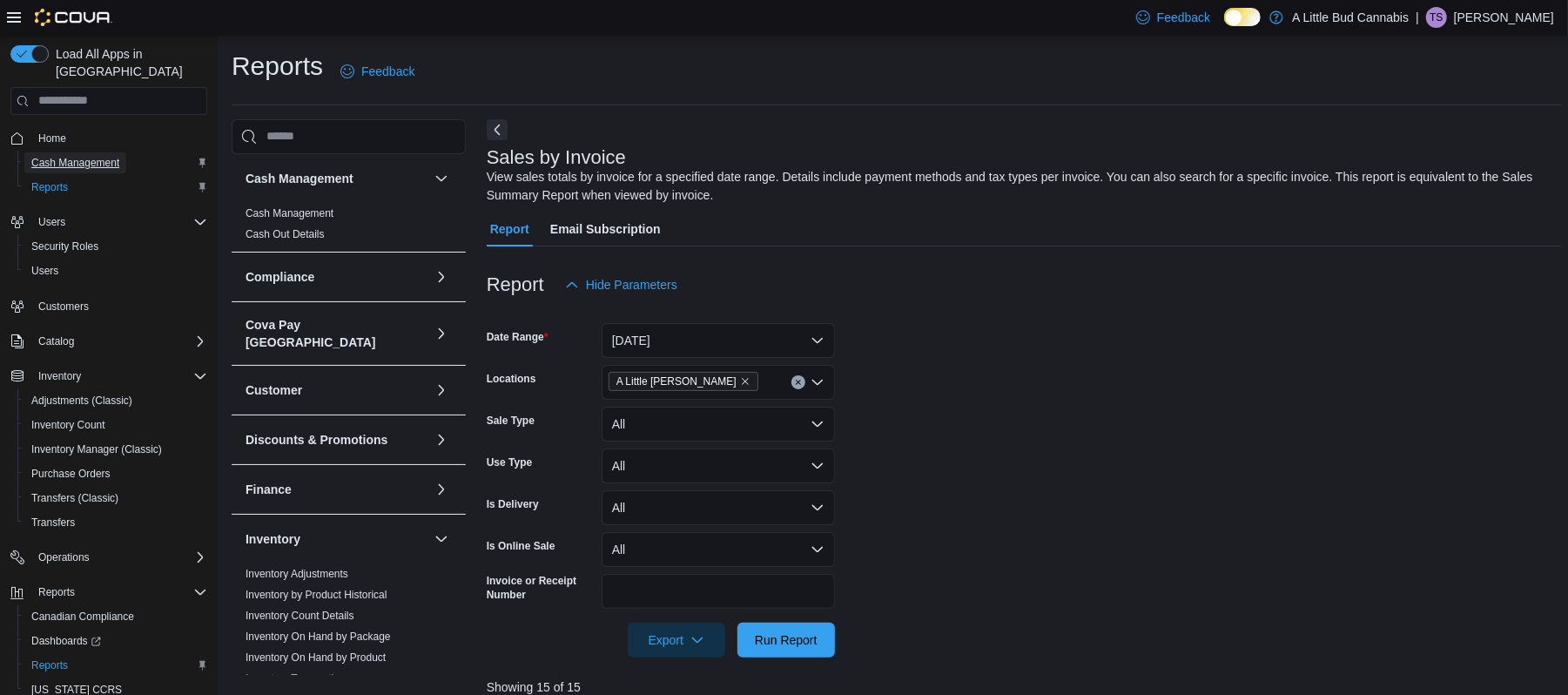
click at [100, 156] on span "Cash Management" at bounding box center [76, 163] width 88 height 14
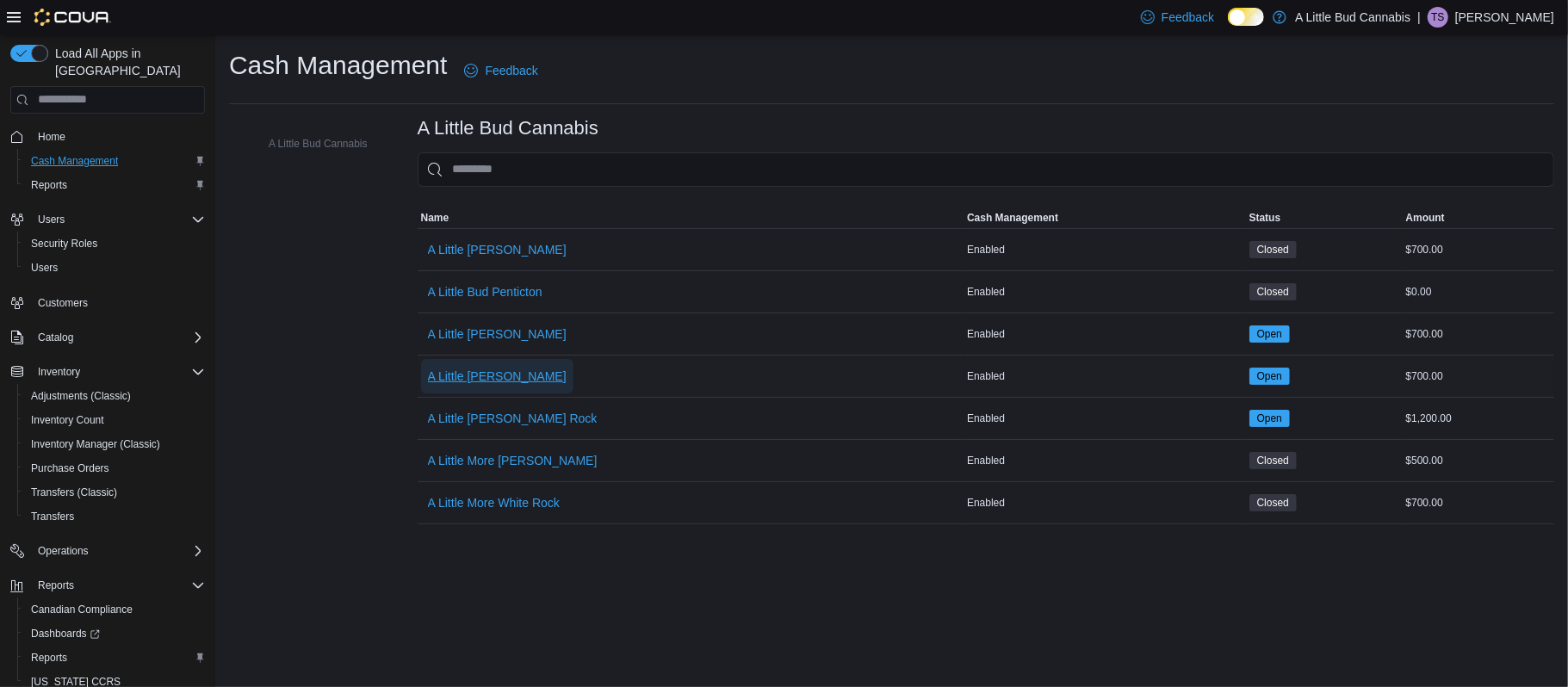
click at [520, 369] on span "A Little [PERSON_NAME]" at bounding box center [497, 376] width 138 height 17
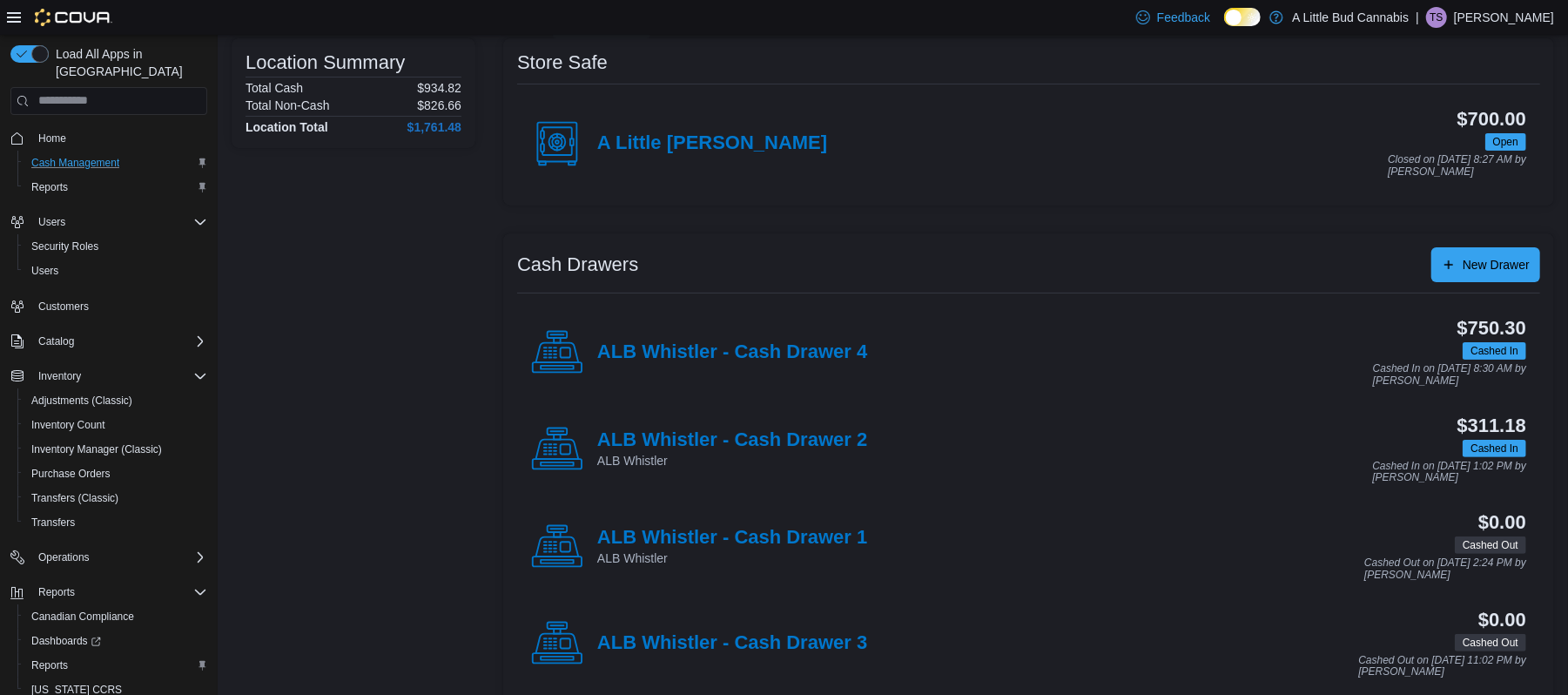
scroll to position [143, 0]
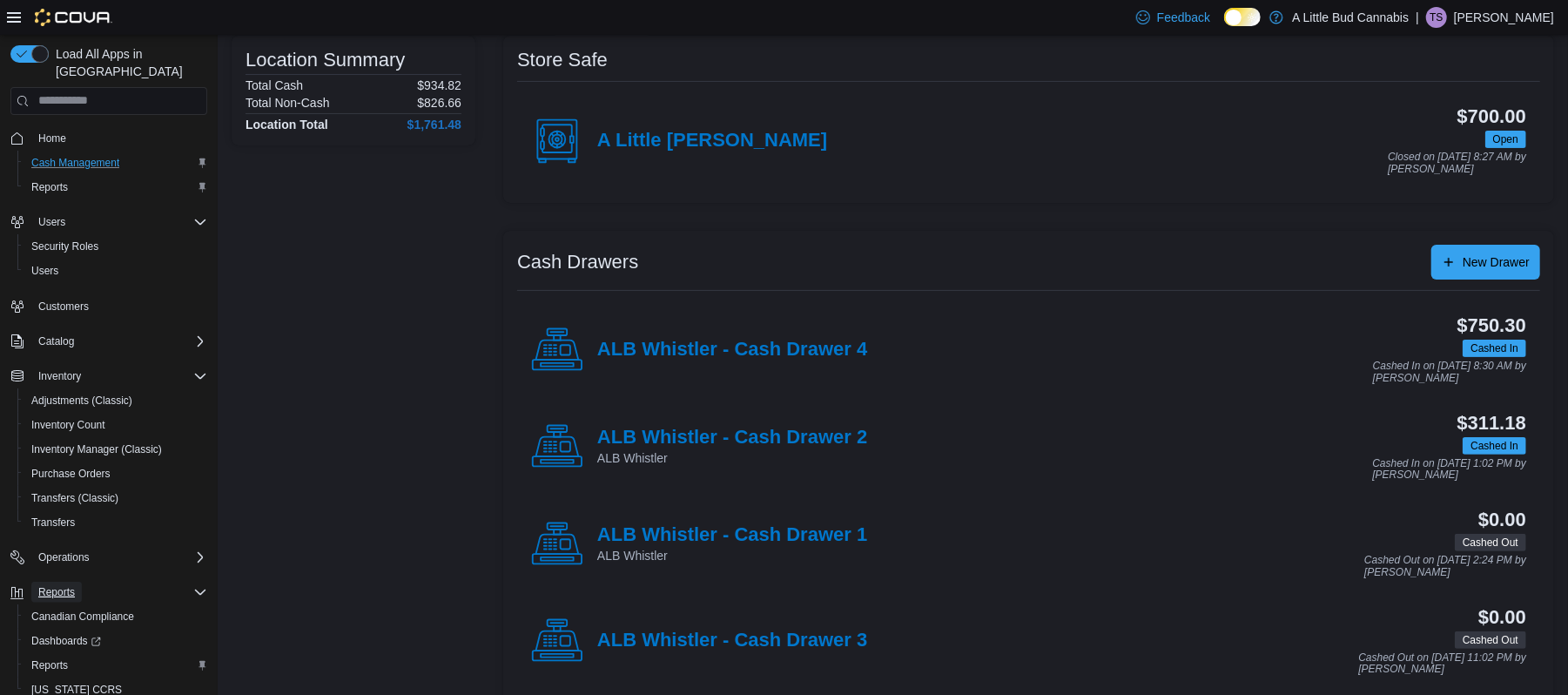
click at [60, 585] on span "Reports" at bounding box center [56, 592] width 36 height 14
click at [75, 582] on button "Reports" at bounding box center [56, 593] width 51 height 21
click at [45, 659] on span "Reports" at bounding box center [50, 665] width 36 height 14
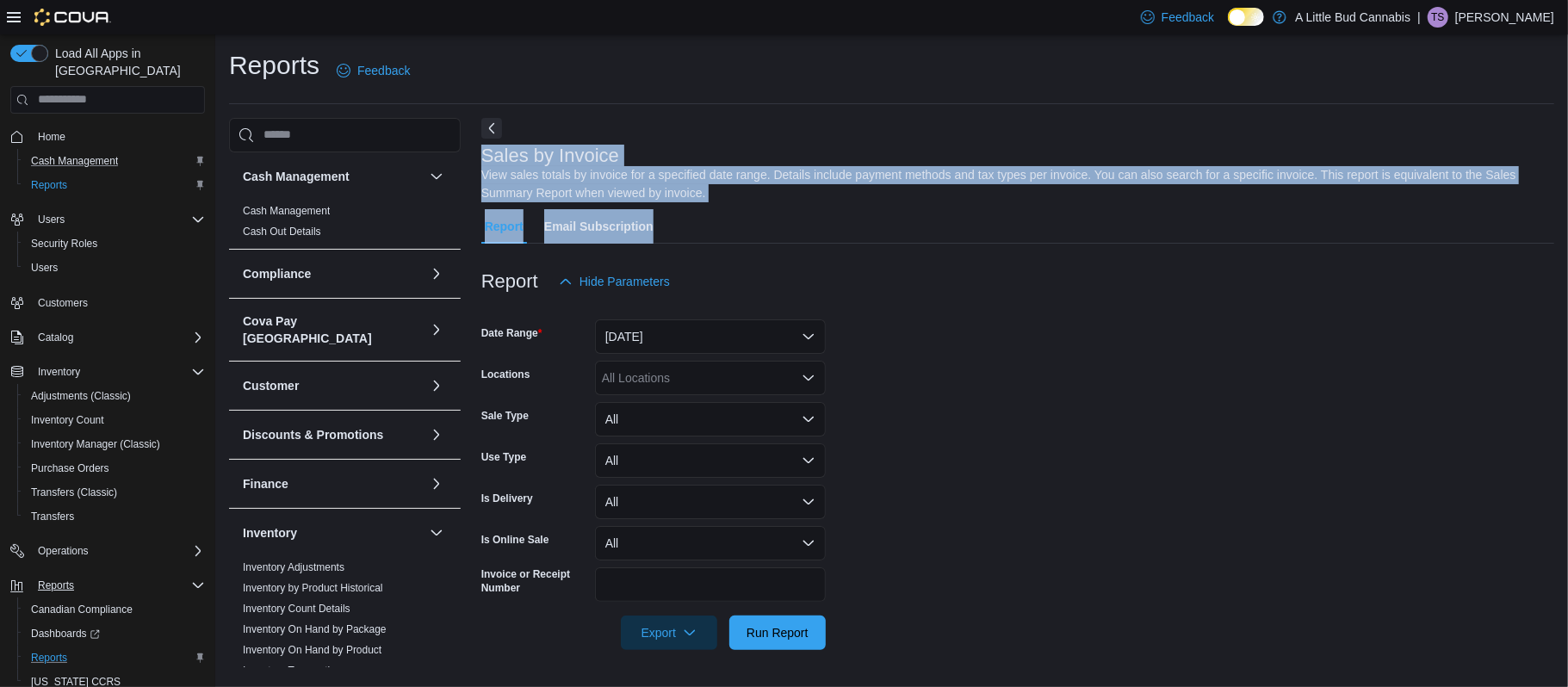
drag, startPoint x: 1567, startPoint y: 134, endPoint x: 1567, endPoint y: 208, distance: 74.0
click at [1567, 208] on div "Reports Feedback Cash Management Cash Management Cash Out Details Compliance OC…" at bounding box center [891, 359] width 1353 height 650
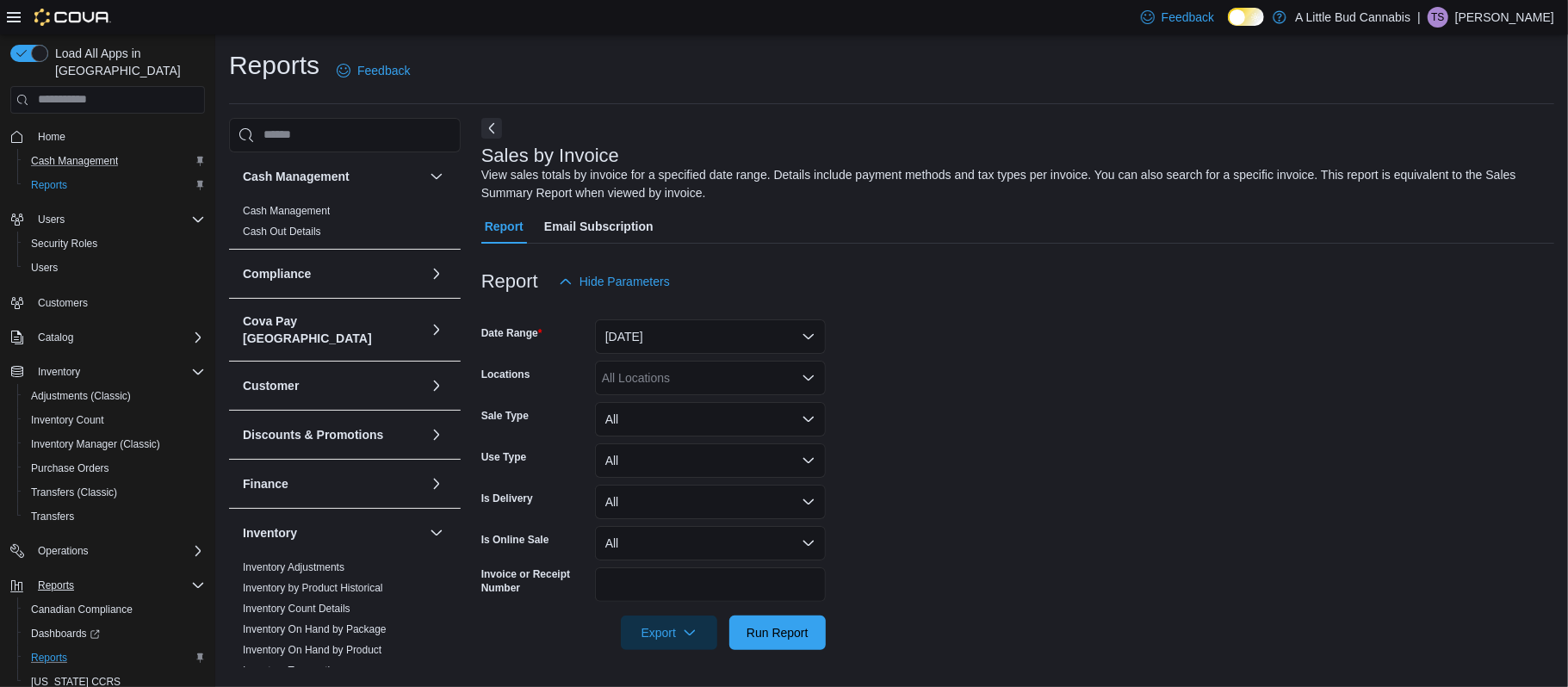
click at [935, 335] on form "Date Range [DATE] Locations All Locations Sale Type All Use Type All Is Deliver…" at bounding box center [1017, 474] width 1073 height 351
click at [722, 334] on button "[DATE]" at bounding box center [710, 336] width 231 height 34
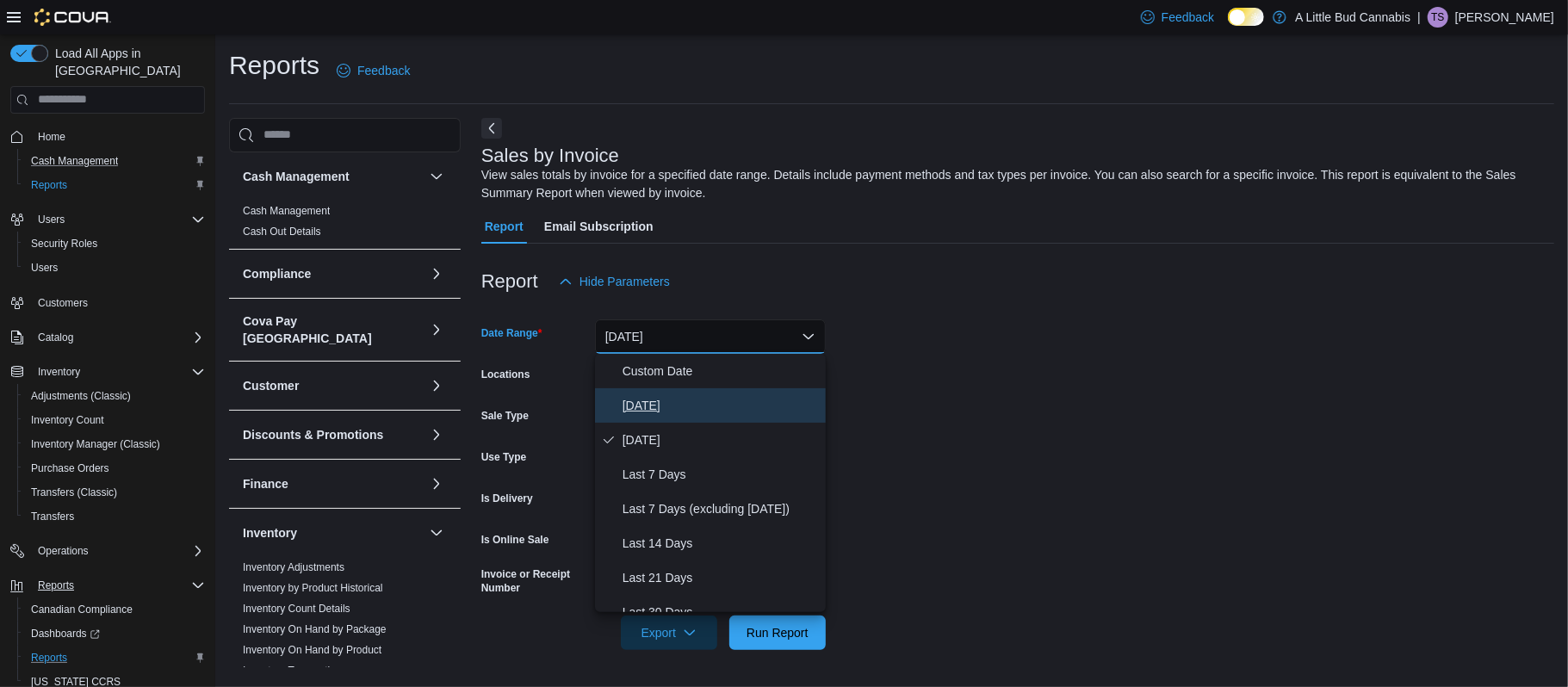
click at [696, 404] on span "[DATE]" at bounding box center [721, 405] width 196 height 21
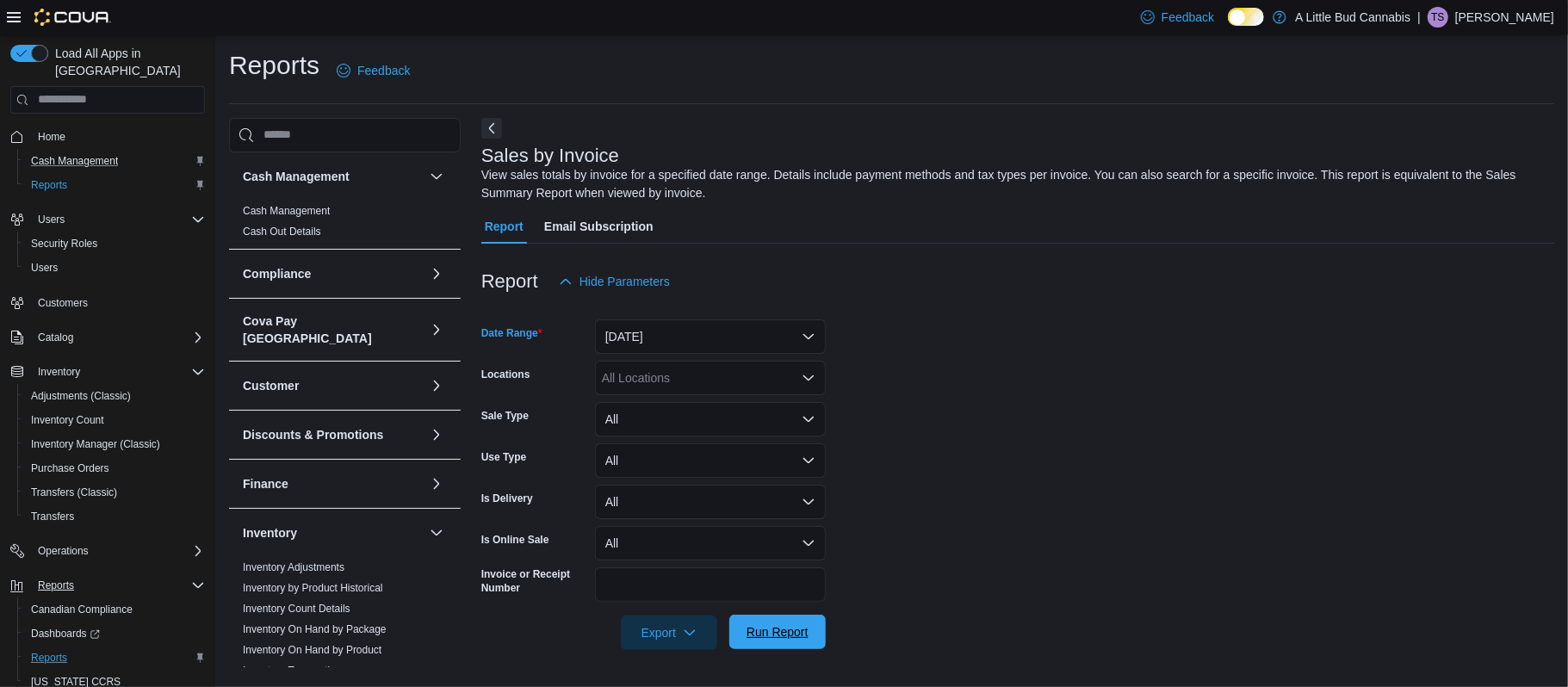
click at [784, 644] on span "Run Report" at bounding box center [777, 631] width 76 height 34
